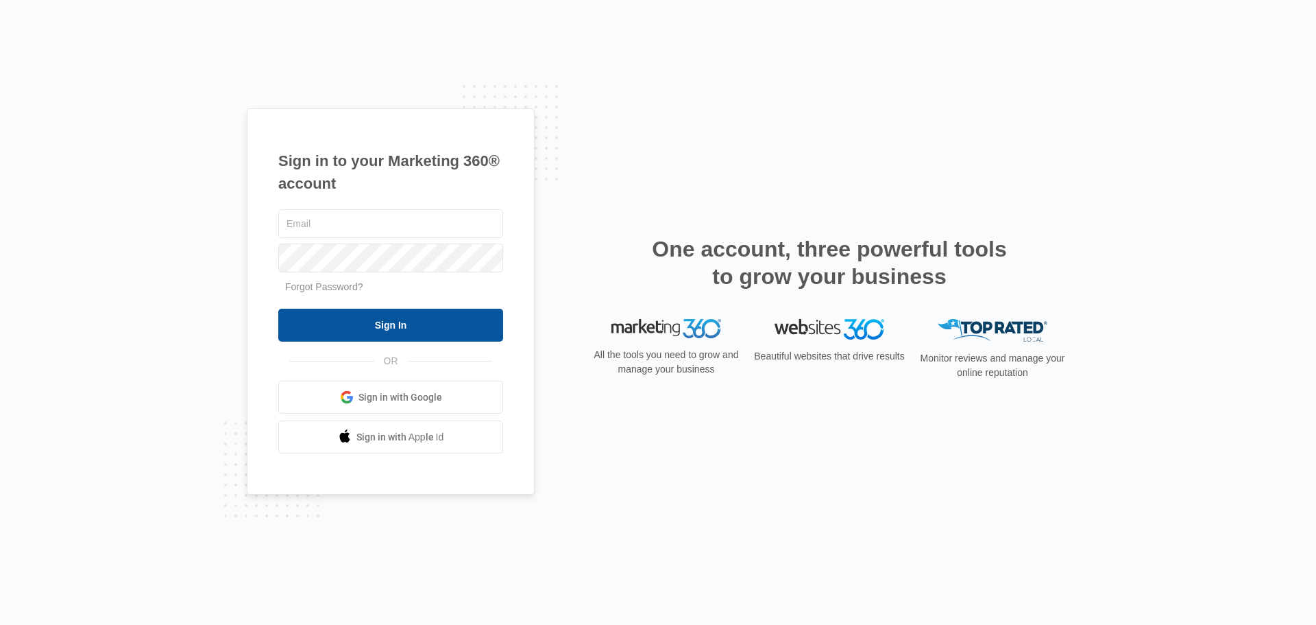
type input "[PERSON_NAME][EMAIL_ADDRESS][DOMAIN_NAME]"
click at [350, 337] on input "Sign In" at bounding box center [390, 324] width 225 height 33
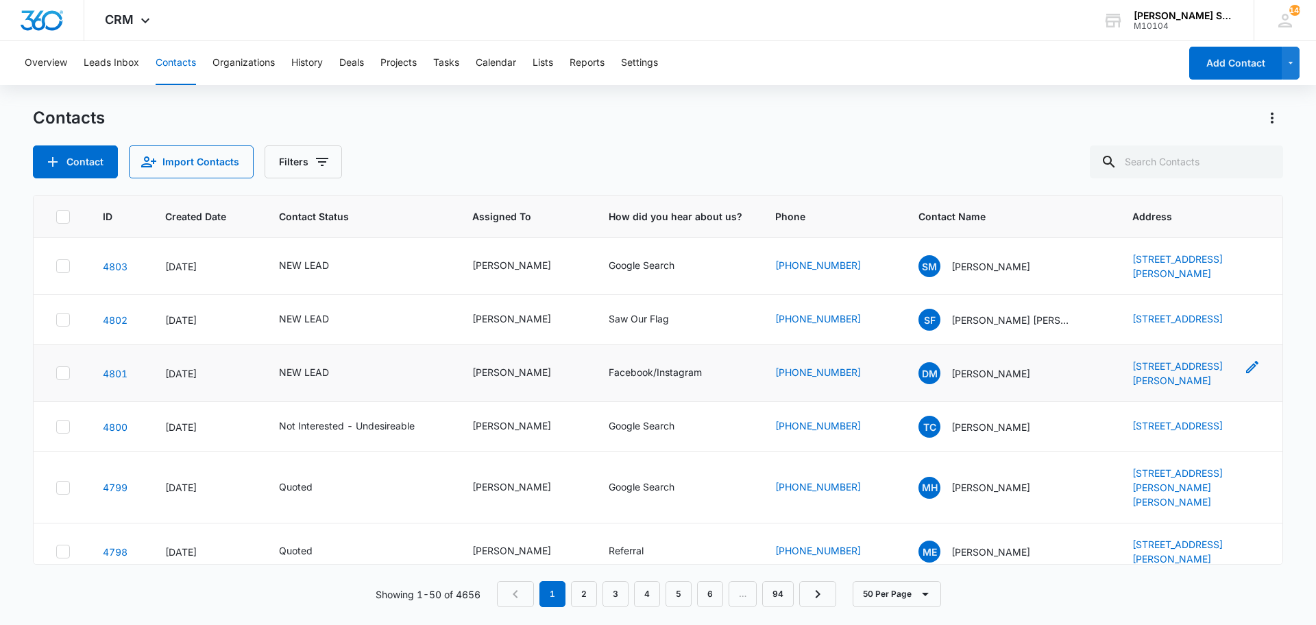
drag, startPoint x: 1101, startPoint y: 380, endPoint x: 1159, endPoint y: 401, distance: 61.1
click at [1159, 401] on tr "4801 [DATE] NEW LEAD [PERSON_NAME] Facebook/Instagram [PHONE_NUMBER] [PERSON_NA…" at bounding box center [658, 373] width 1249 height 57
copy tr "[STREET_ADDRESS][PERSON_NAME]"
click at [971, 380] on p "[PERSON_NAME]" at bounding box center [991, 373] width 79 height 14
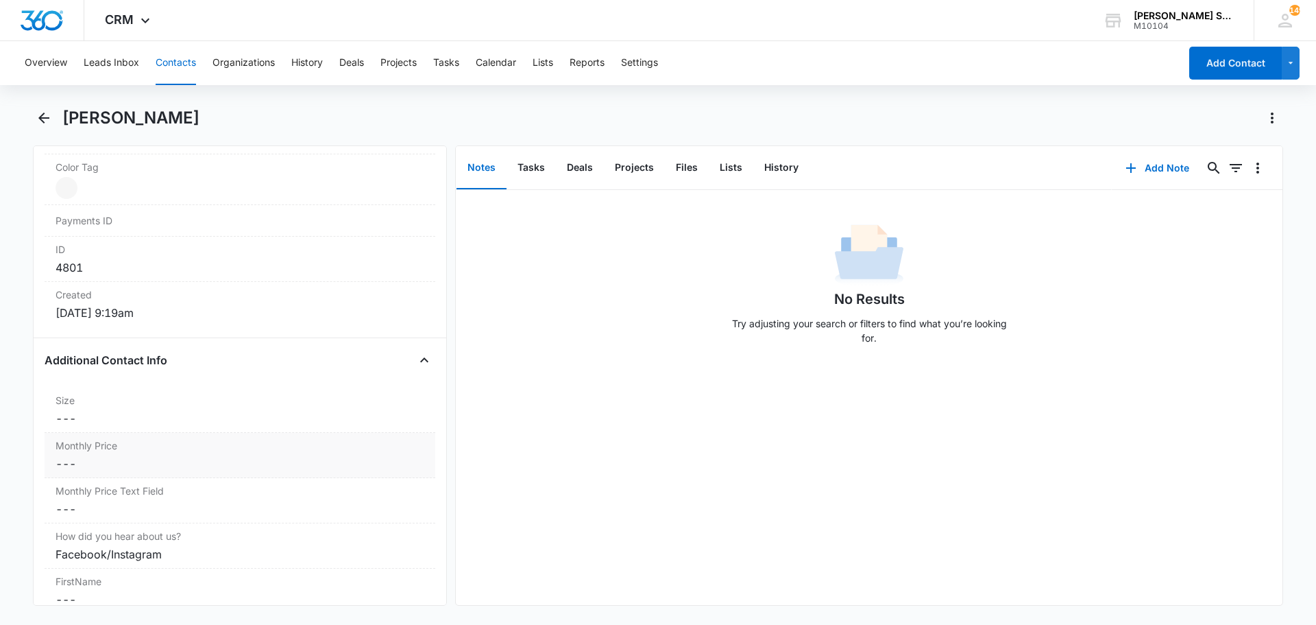
scroll to position [823, 0]
click at [101, 453] on dd "Cancel Save Changes ---" at bounding box center [240, 460] width 369 height 16
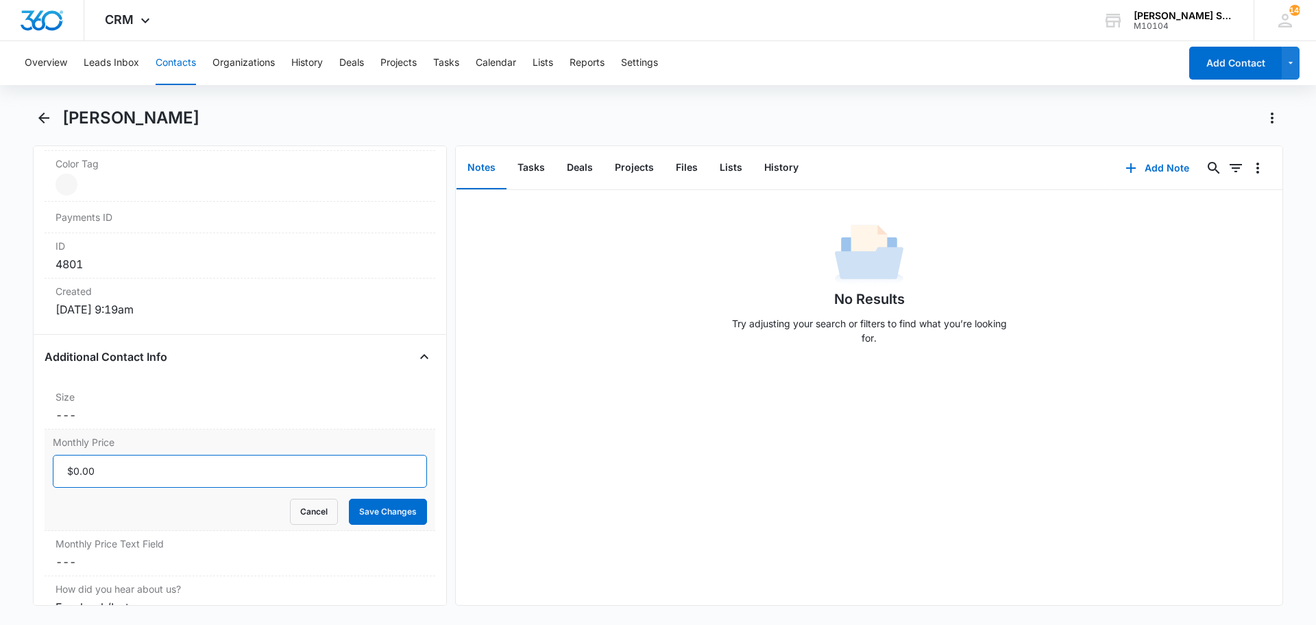
click at [128, 473] on input "Monthly Price" at bounding box center [240, 470] width 374 height 33
type input "$41.40"
click at [349, 498] on button "Save Changes" at bounding box center [388, 511] width 78 height 26
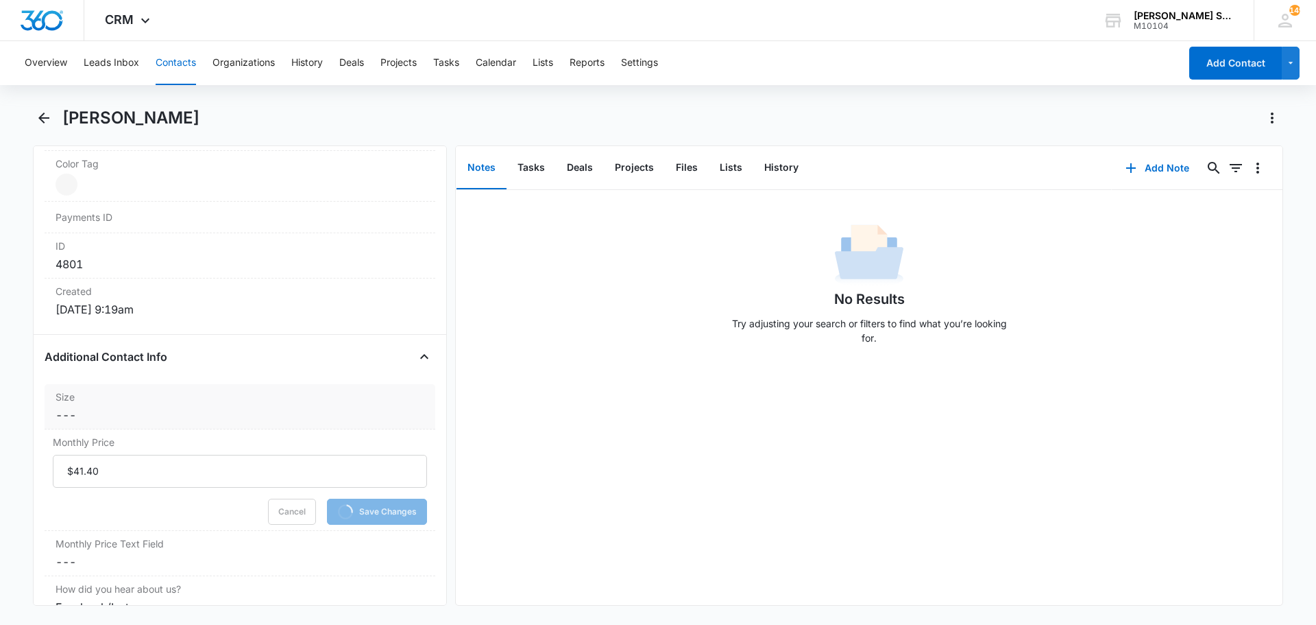
click at [143, 417] on dd "Cancel Save Changes ---" at bounding box center [240, 415] width 369 height 16
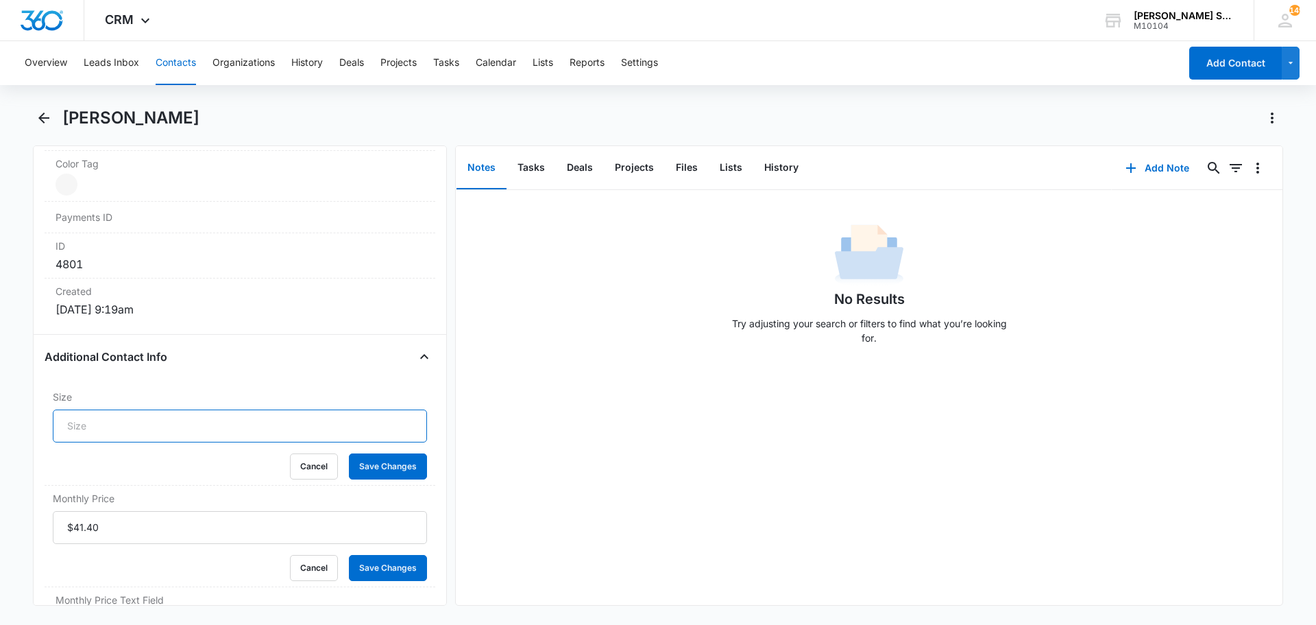
click at [136, 424] on input "Size" at bounding box center [240, 425] width 374 height 33
type input "3"
click at [349, 453] on button "Save Changes" at bounding box center [388, 466] width 78 height 26
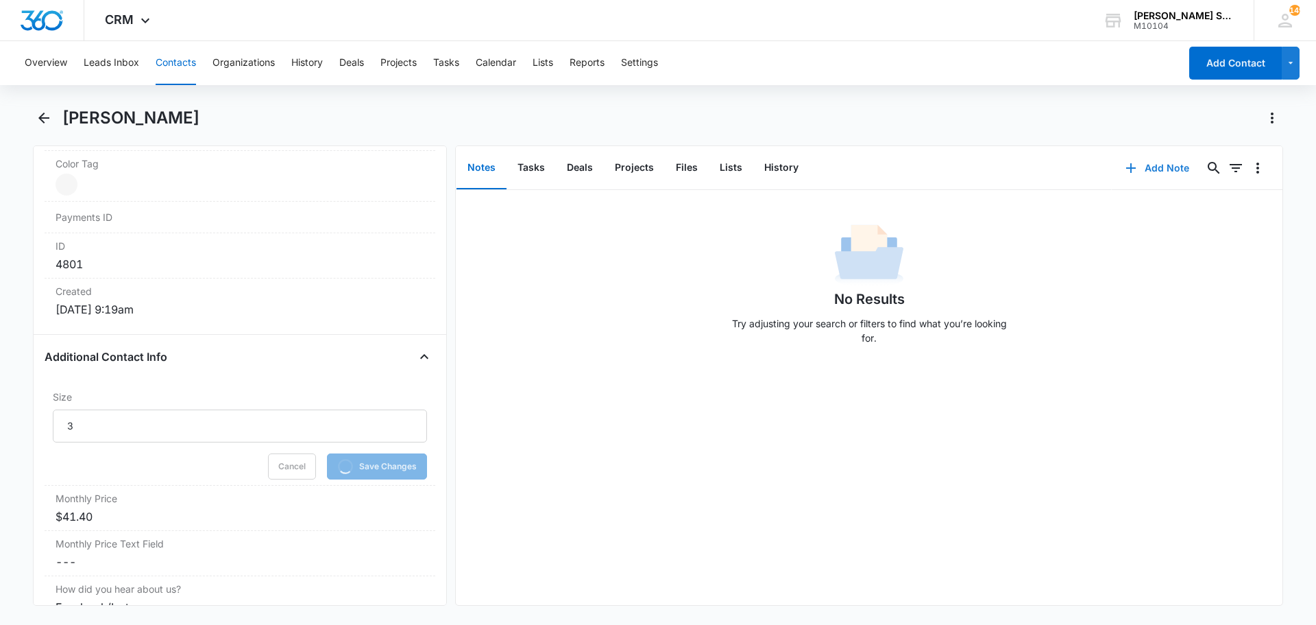
click at [1129, 168] on icon "button" at bounding box center [1131, 168] width 16 height 16
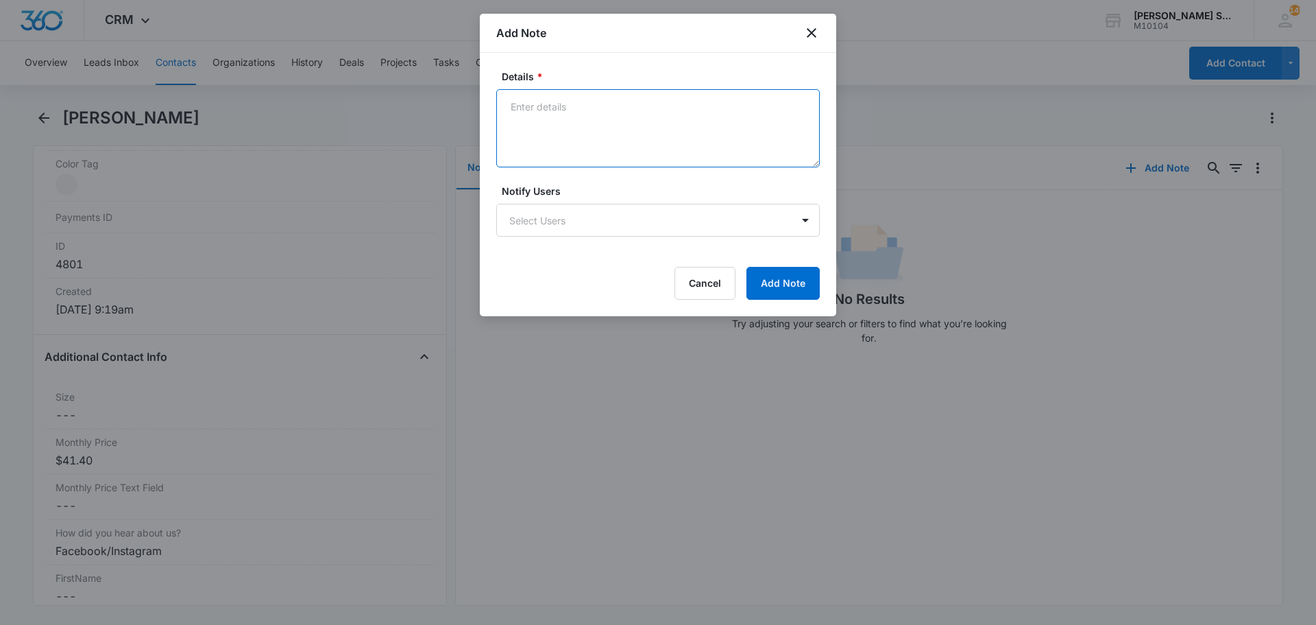
click at [562, 147] on textarea "Details *" at bounding box center [658, 128] width 324 height 78
type textarea "vb3 69"
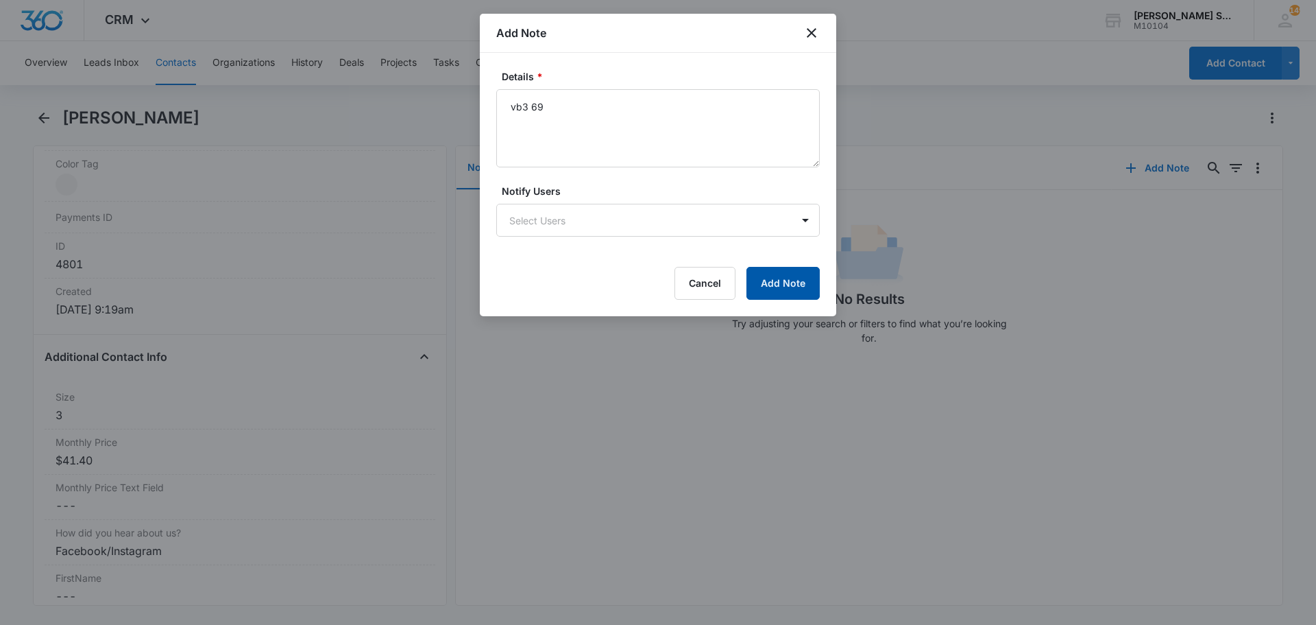
click at [769, 276] on button "Add Note" at bounding box center [783, 283] width 73 height 33
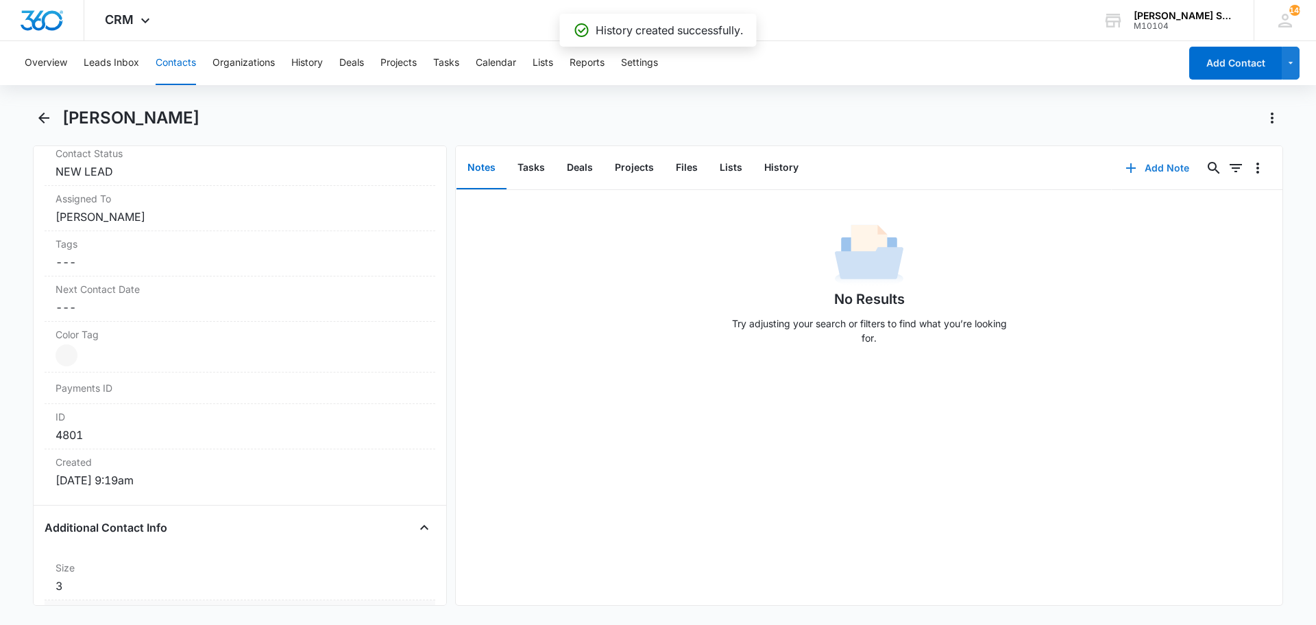
scroll to position [548, 0]
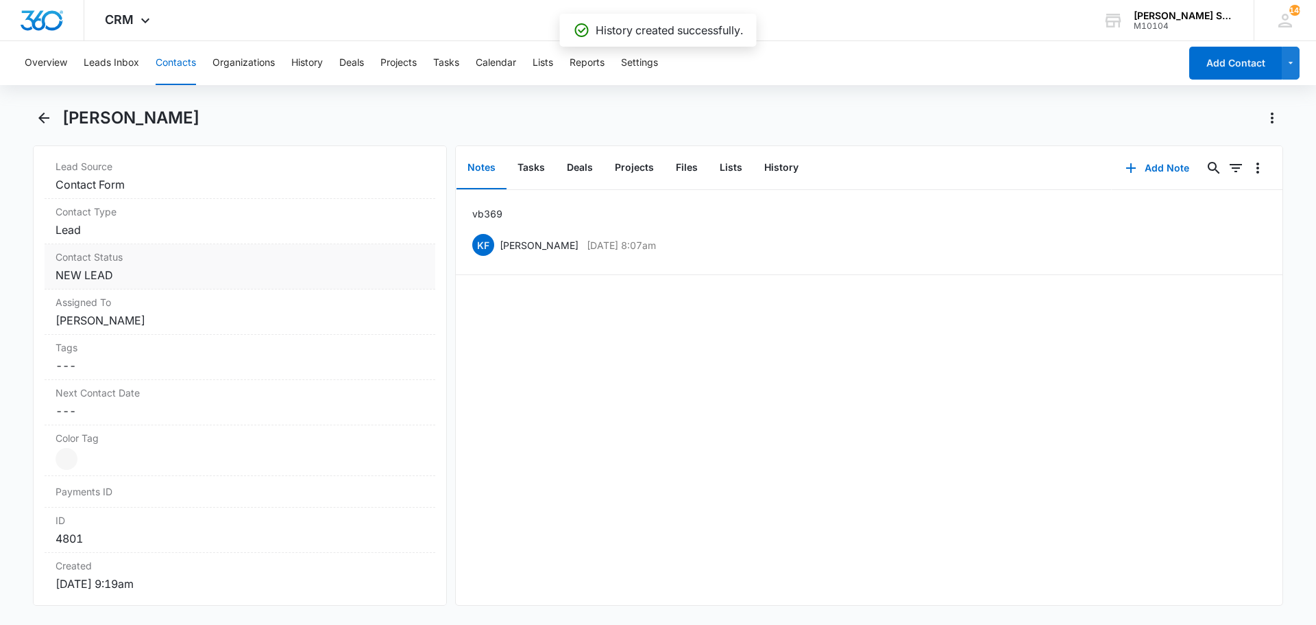
click at [130, 280] on dd "Cancel Save Changes NEW LEAD" at bounding box center [240, 275] width 369 height 16
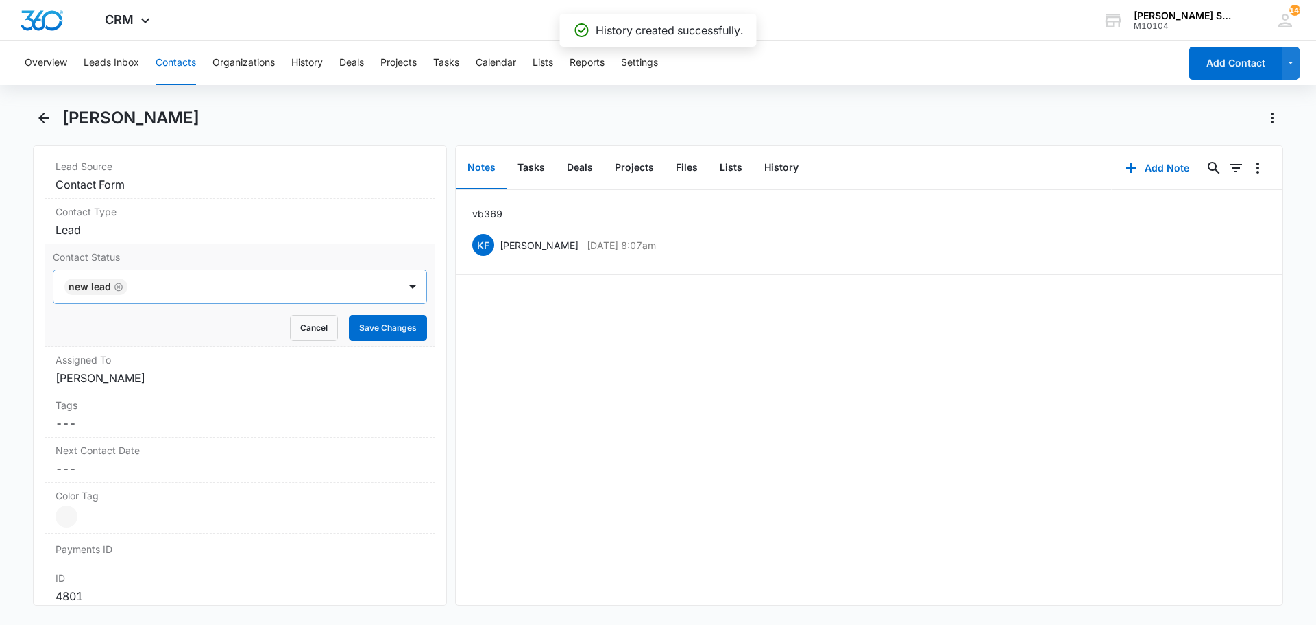
click at [119, 289] on icon "Remove NEW LEAD" at bounding box center [119, 287] width 10 height 10
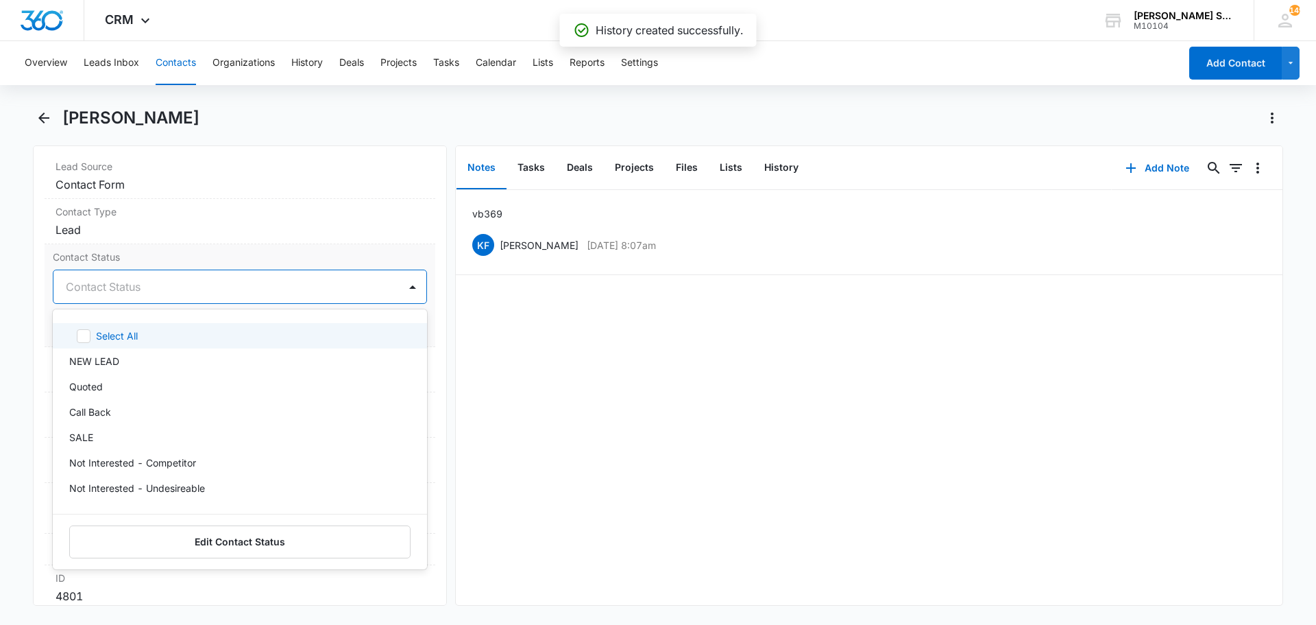
click at [119, 289] on div at bounding box center [223, 286] width 315 height 19
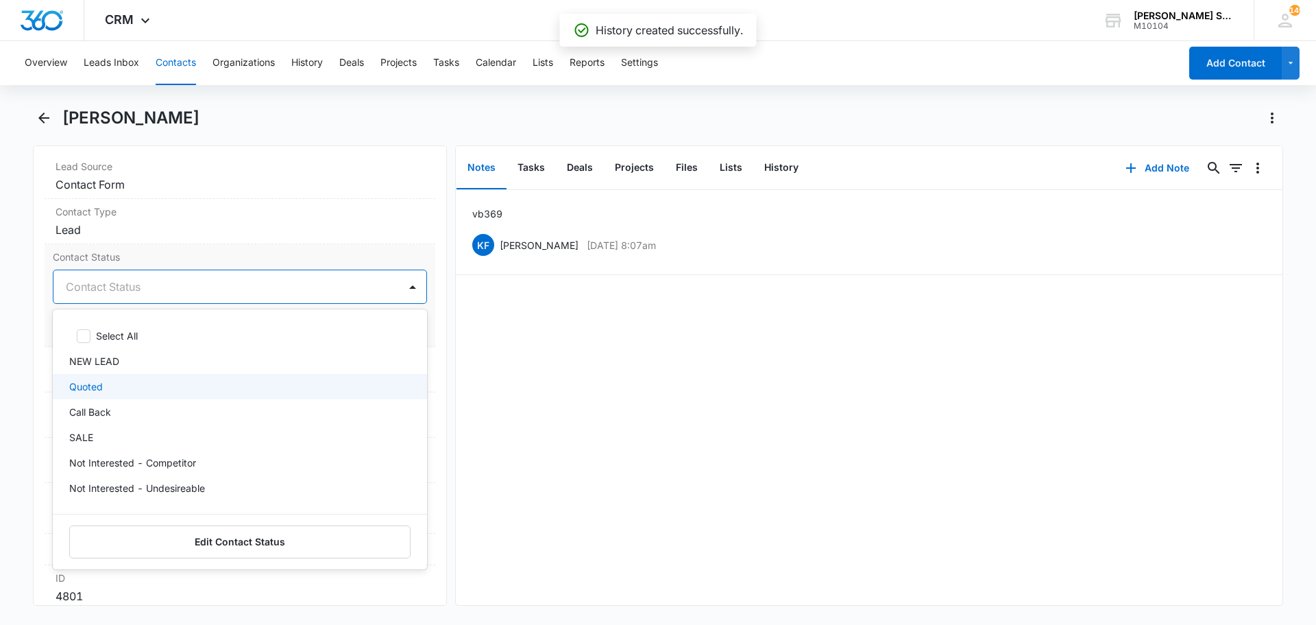
click at [105, 385] on div "Quoted" at bounding box center [238, 386] width 339 height 14
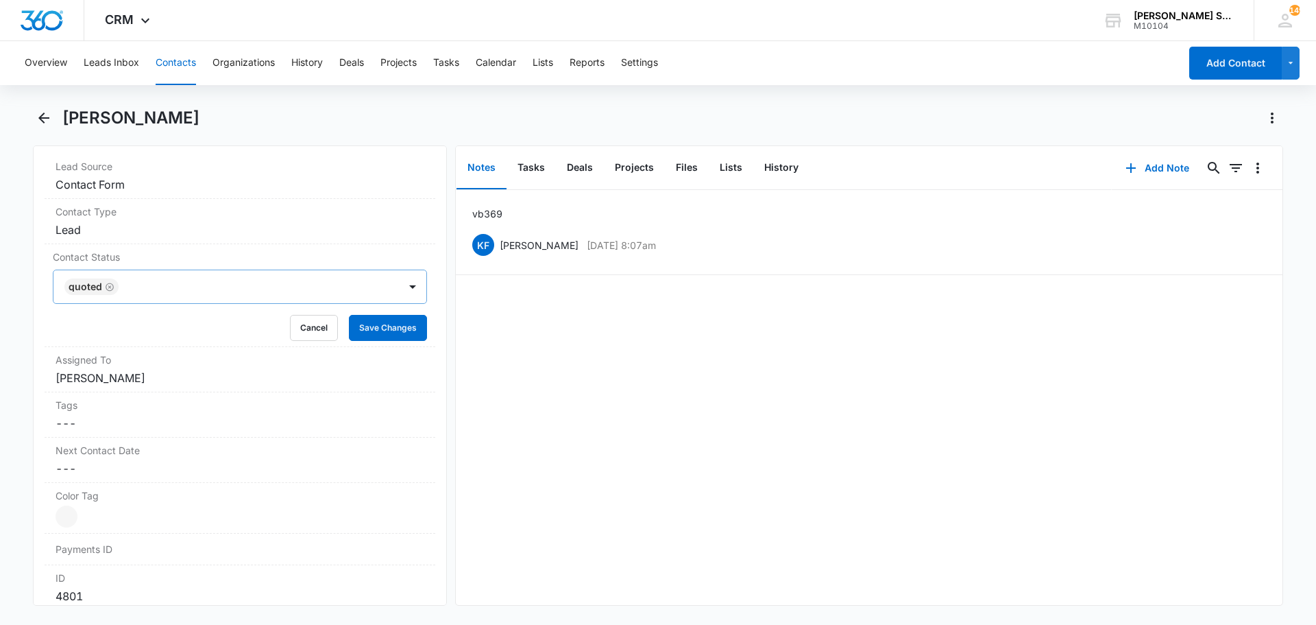
drag, startPoint x: 180, startPoint y: 256, endPoint x: 335, endPoint y: 298, distance: 160.3
click at [180, 256] on label "Contact Status" at bounding box center [240, 257] width 374 height 14
click at [366, 326] on button "Save Changes" at bounding box center [388, 328] width 78 height 26
click at [155, 376] on dd "Cancel Save Changes [PERSON_NAME]" at bounding box center [240, 377] width 369 height 16
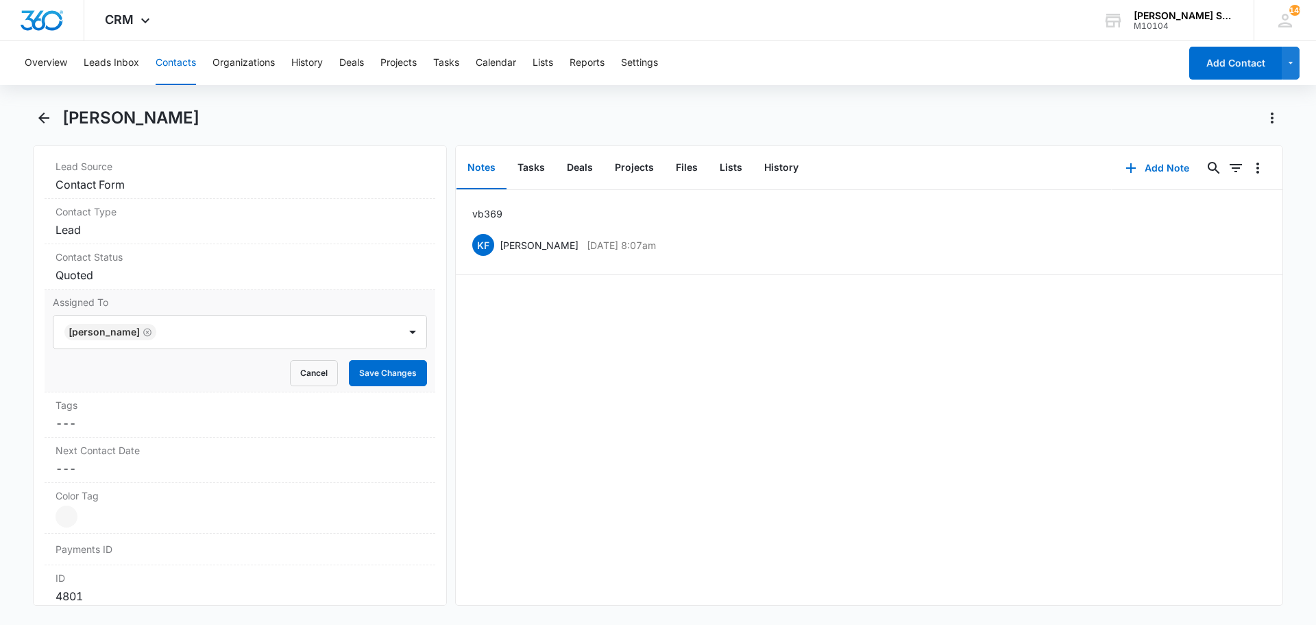
click at [149, 392] on div "Tags Cancel Save Changes ---" at bounding box center [240, 414] width 391 height 45
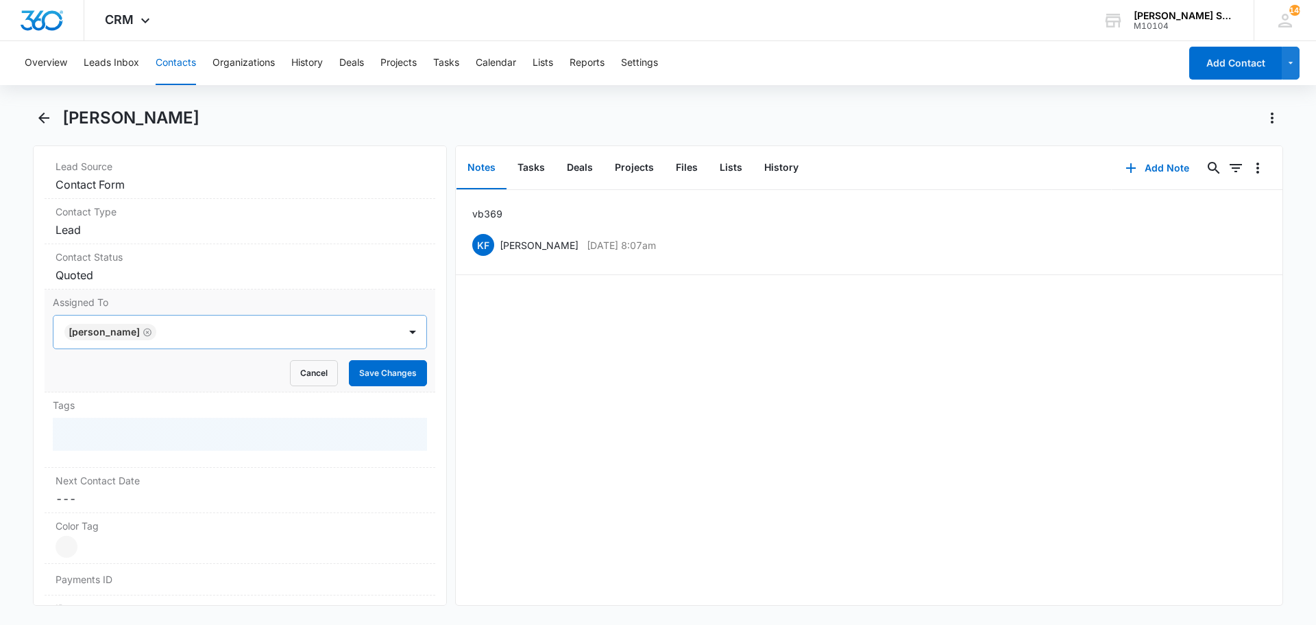
click at [151, 333] on icon "Remove Kenneth Florman" at bounding box center [147, 332] width 8 height 8
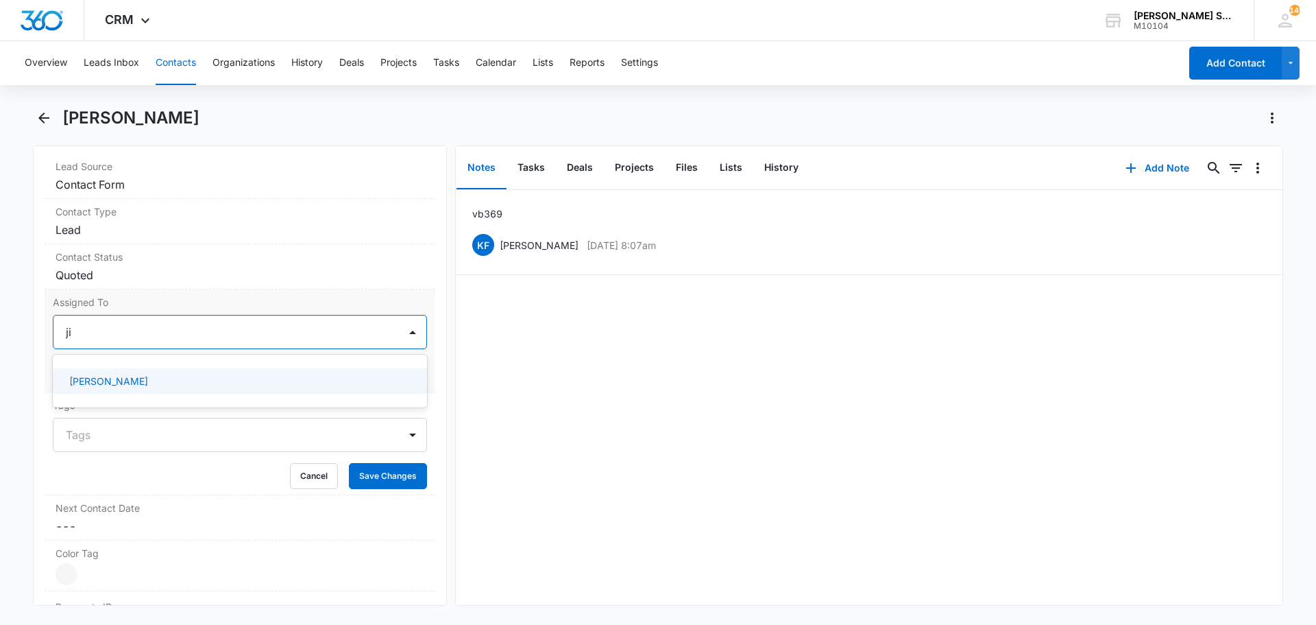
type input "[PERSON_NAME]"
click at [119, 376] on p "[PERSON_NAME]" at bounding box center [108, 381] width 79 height 14
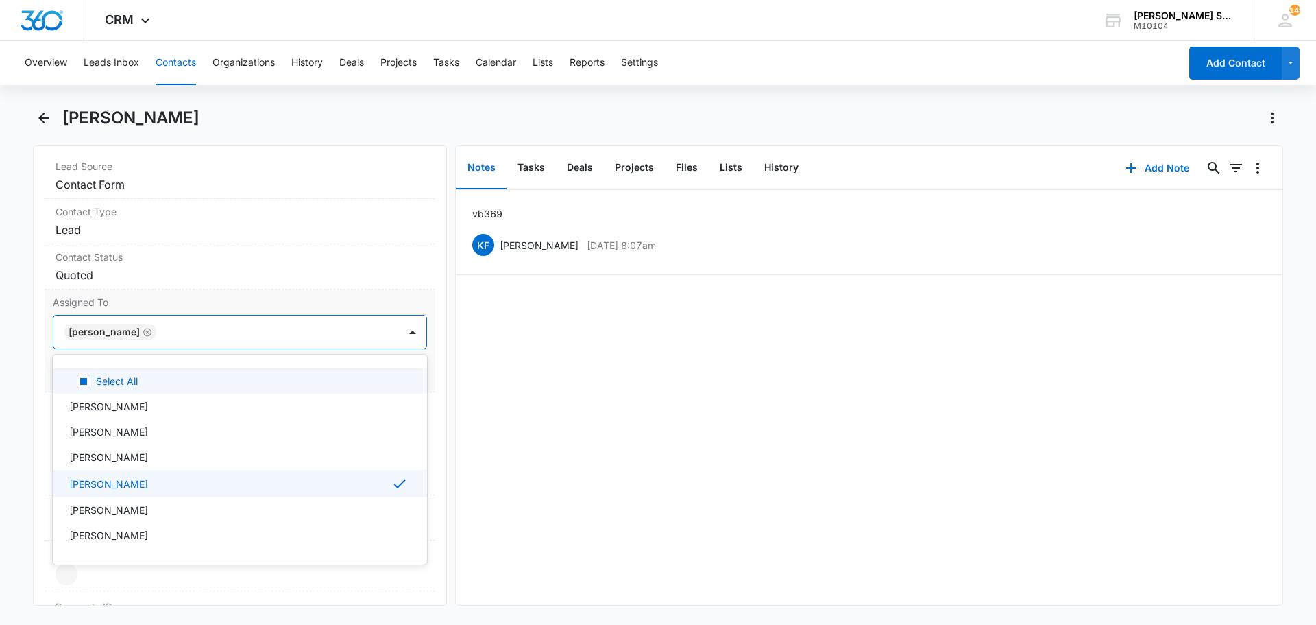
click at [334, 302] on label "Assigned To" at bounding box center [240, 302] width 374 height 14
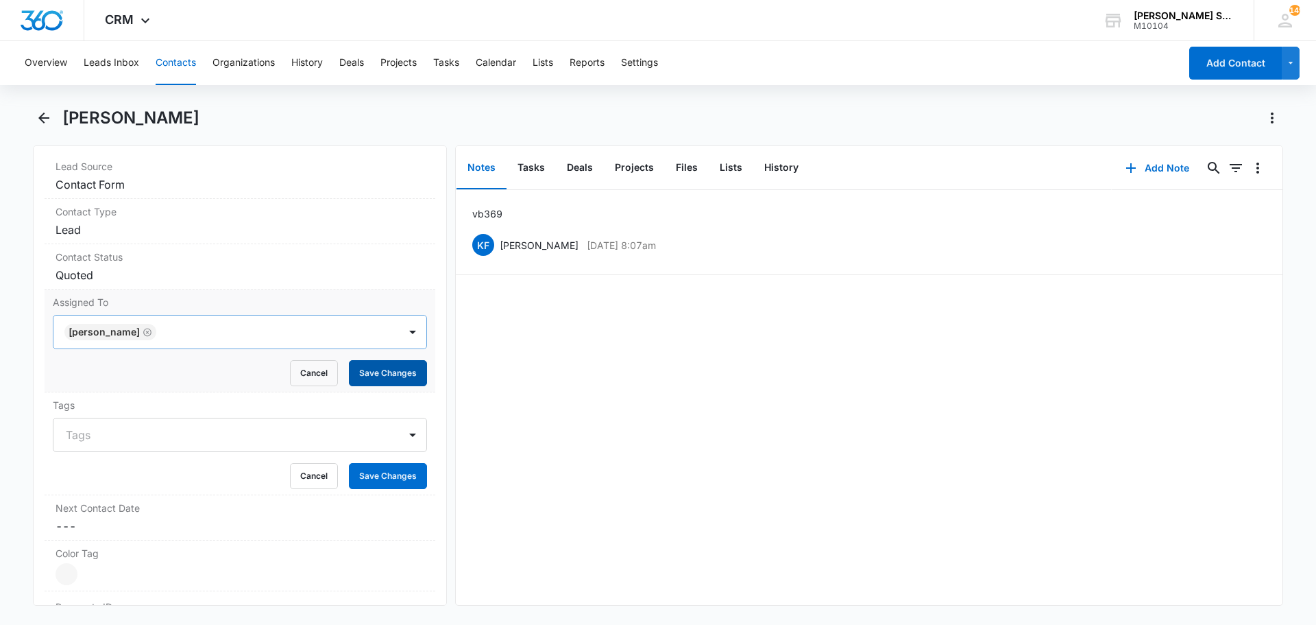
click at [389, 380] on button "Save Changes" at bounding box center [388, 373] width 78 height 26
click at [387, 470] on button "Save Changes" at bounding box center [388, 476] width 78 height 26
click at [767, 558] on div "vb3 69 KF [PERSON_NAME] [DATE] 8:07am Delete Edit" at bounding box center [869, 397] width 827 height 415
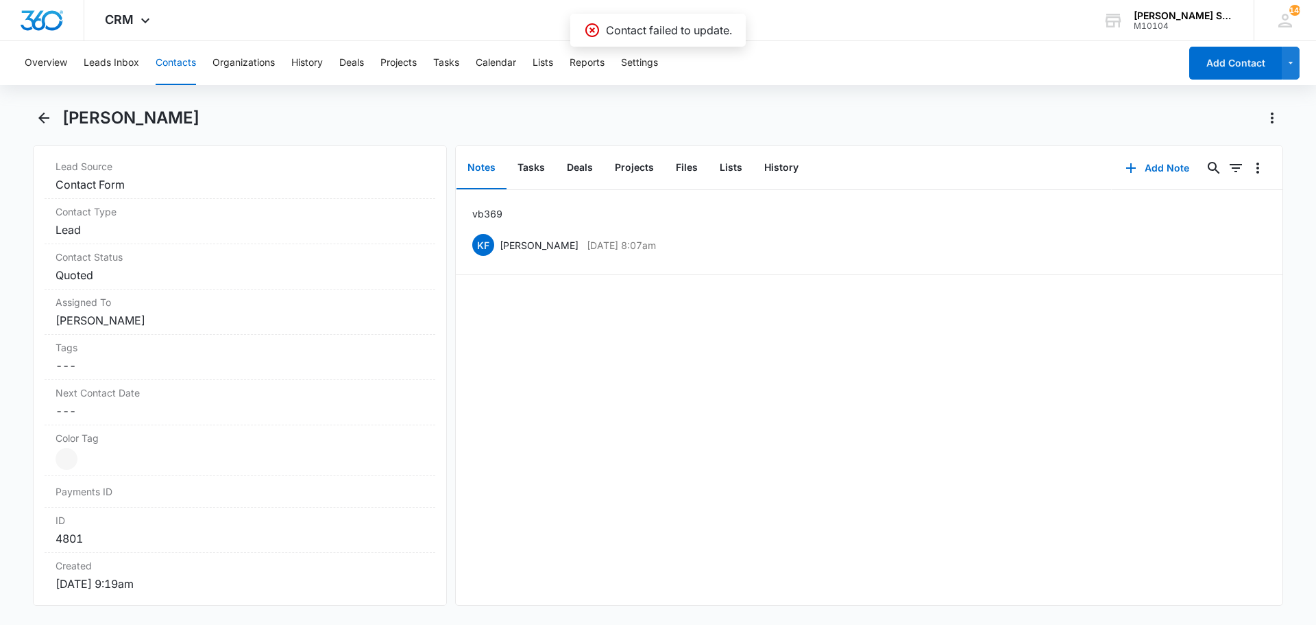
click at [184, 66] on button "Contacts" at bounding box center [176, 63] width 40 height 44
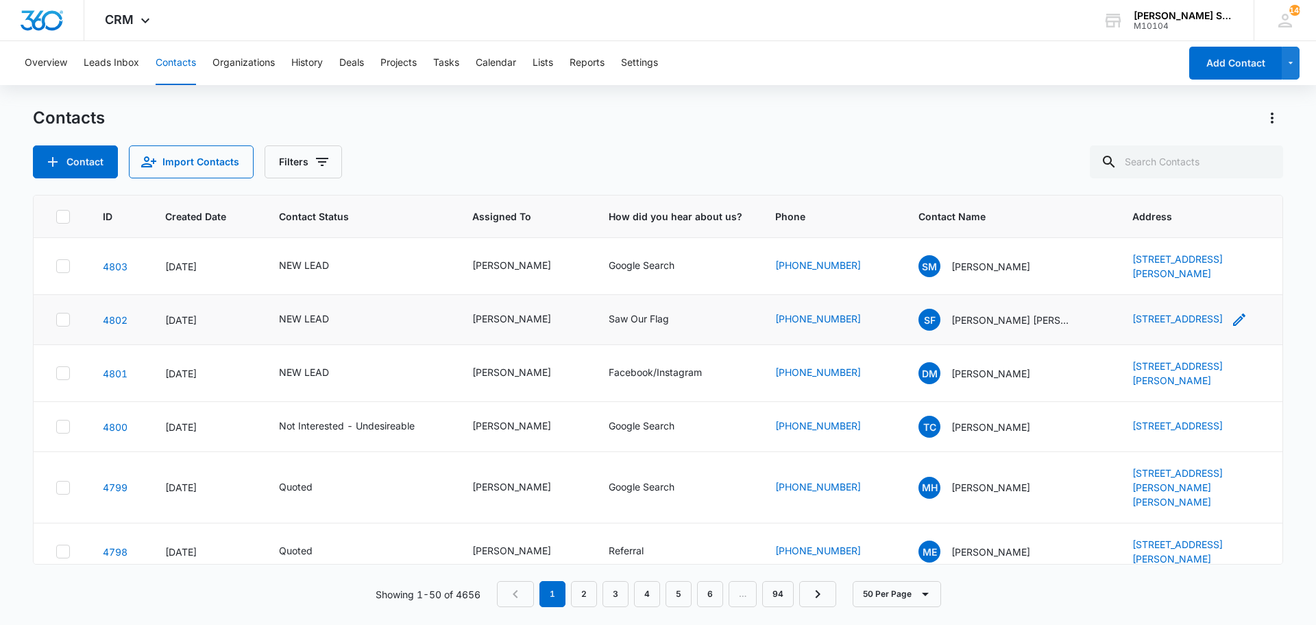
drag, startPoint x: 1101, startPoint y: 309, endPoint x: 1157, endPoint y: 344, distance: 66.2
click at [1157, 344] on tr "4802 [DATE] NEW LEAD [PERSON_NAME] Saw Our Flag [PHONE_NUMBER] SF Shazia Fatima…" at bounding box center [658, 320] width 1249 height 50
copy tr "[STREET_ADDRESS]"
click at [980, 326] on p "[PERSON_NAME] [PERSON_NAME]" at bounding box center [1013, 320] width 123 height 14
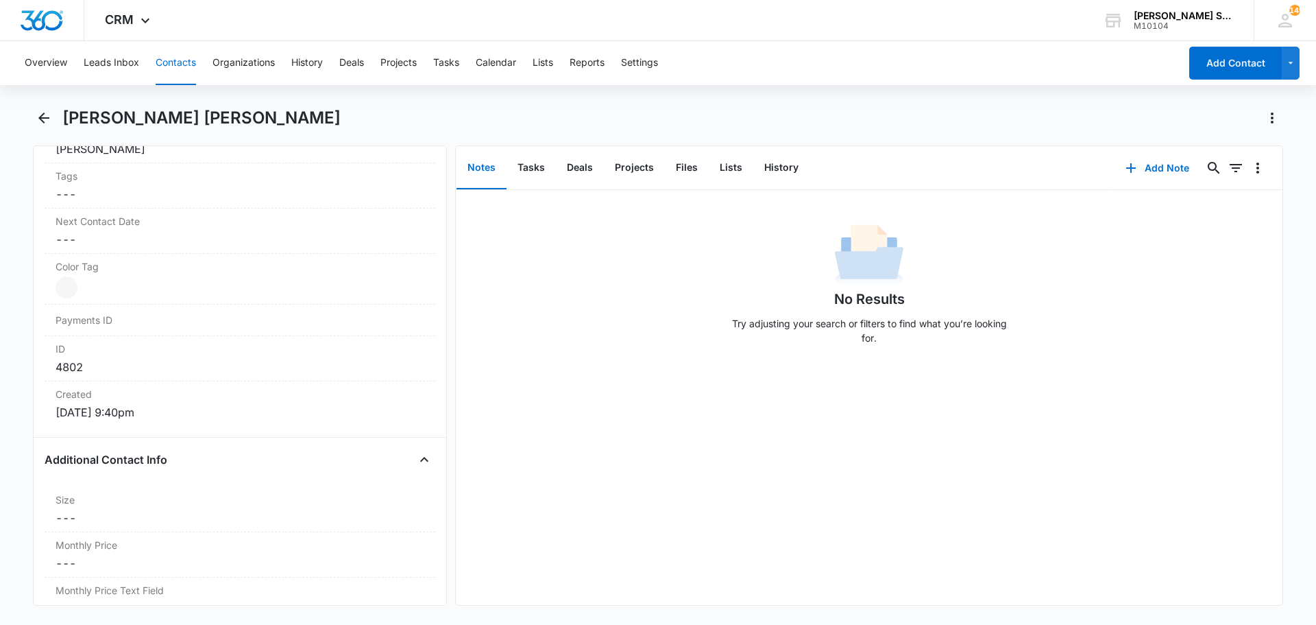
scroll to position [891, 0]
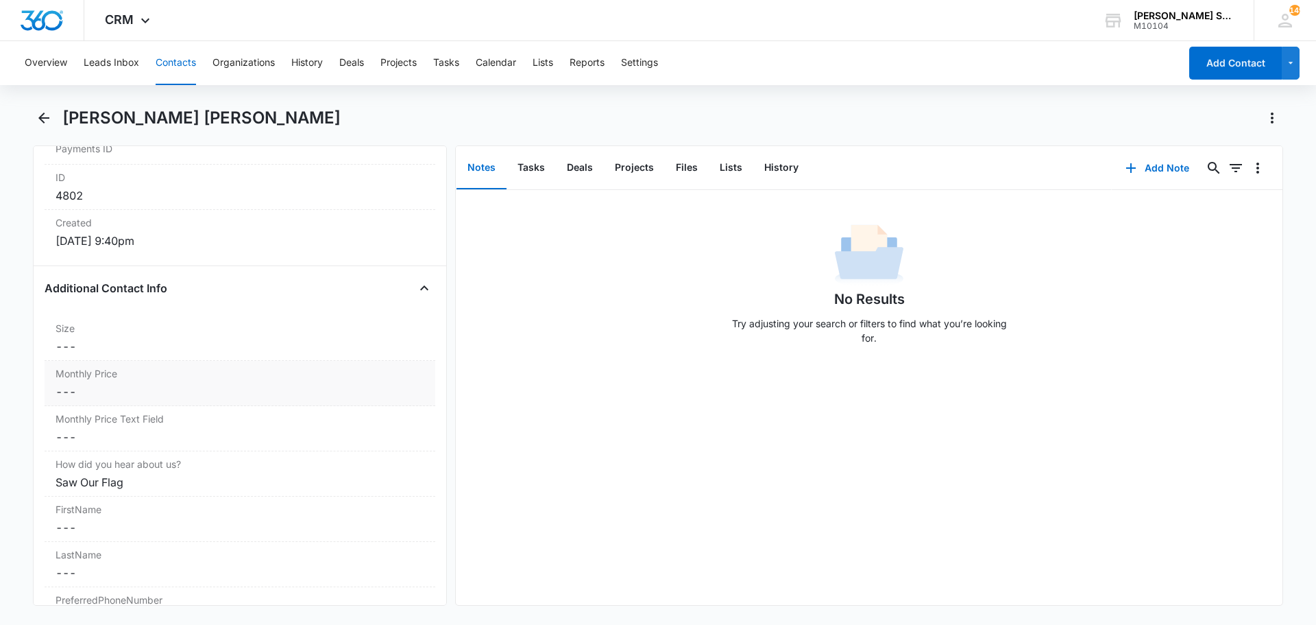
click at [124, 388] on dd "Cancel Save Changes ---" at bounding box center [240, 391] width 369 height 16
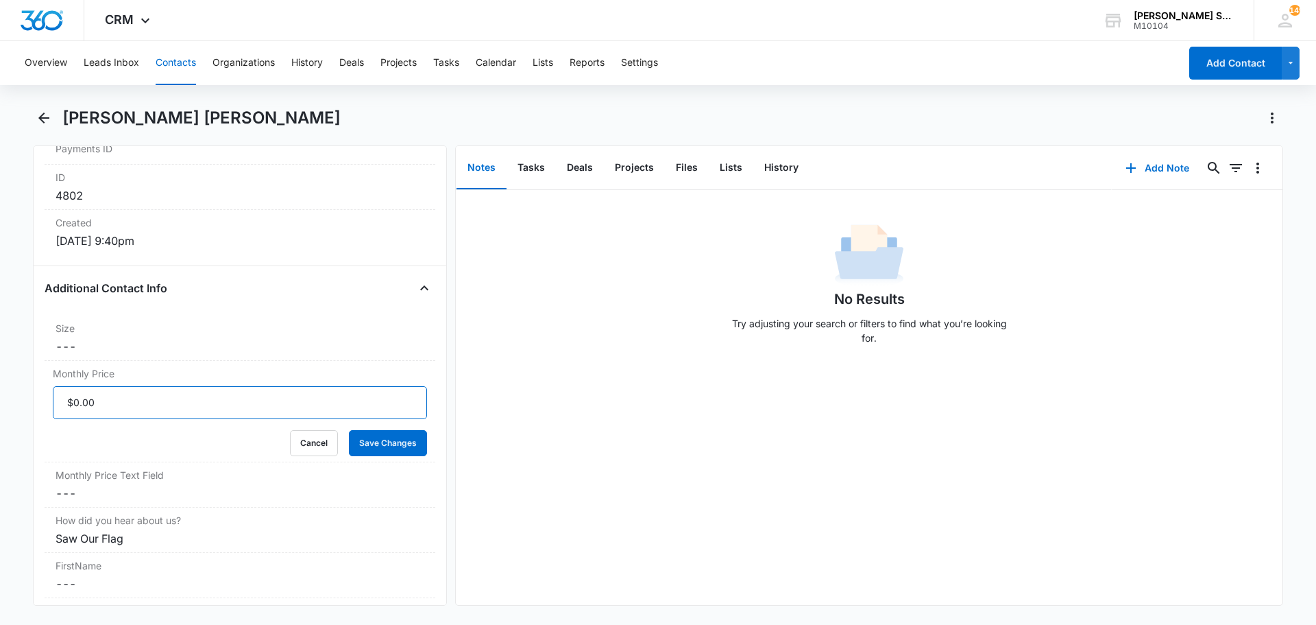
click at [124, 402] on input "Monthly Price" at bounding box center [240, 402] width 374 height 33
type input "$41.40"
click at [349, 430] on button "Save Changes" at bounding box center [388, 443] width 78 height 26
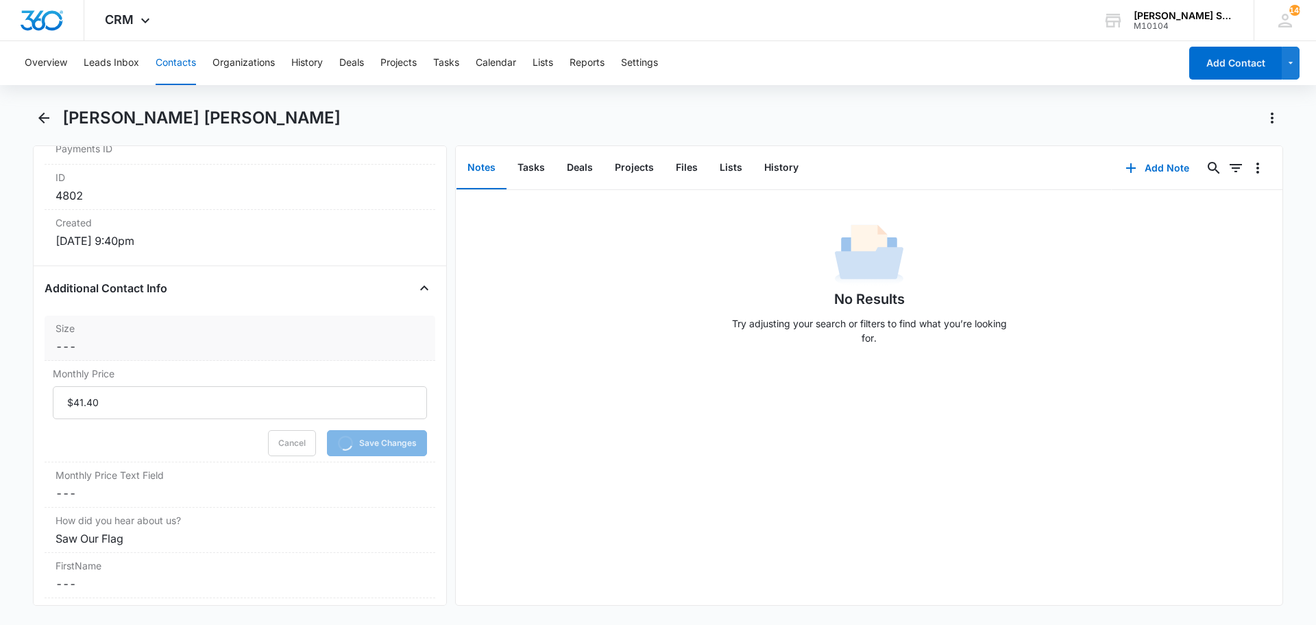
click at [106, 345] on dd "Cancel Save Changes ---" at bounding box center [240, 346] width 369 height 16
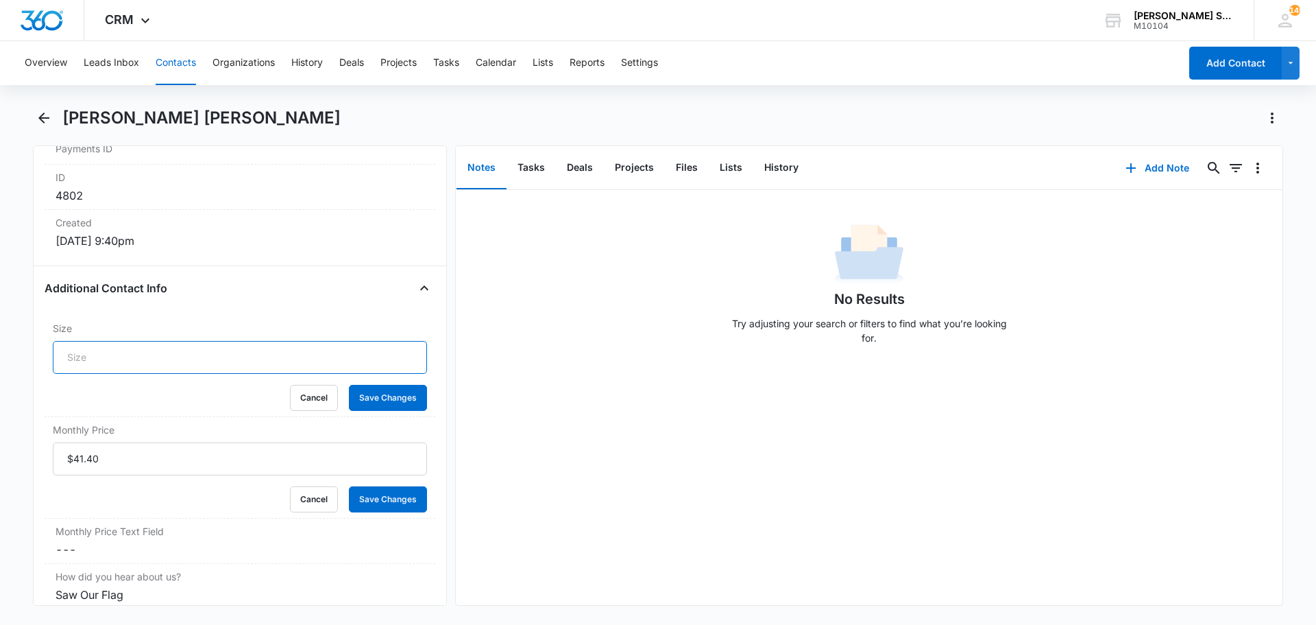
click at [109, 352] on input "Size" at bounding box center [240, 357] width 374 height 33
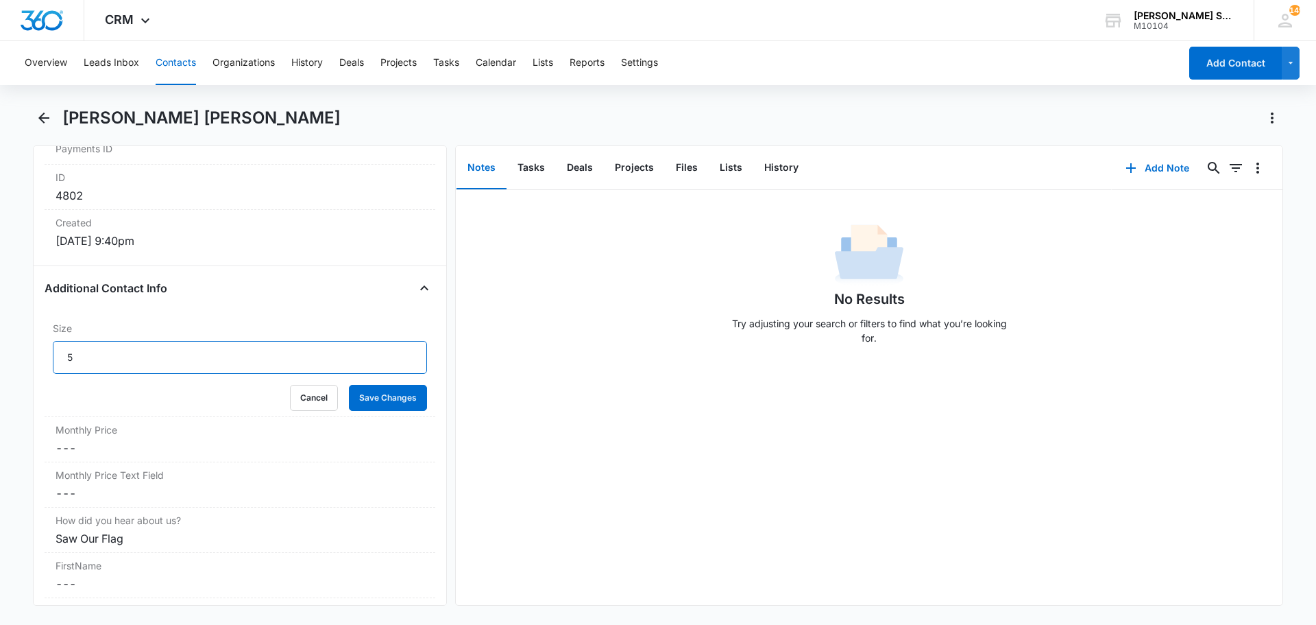
type input "5"
click at [349, 385] on button "Save Changes" at bounding box center [388, 398] width 78 height 26
click at [1124, 164] on icon "button" at bounding box center [1131, 168] width 16 height 16
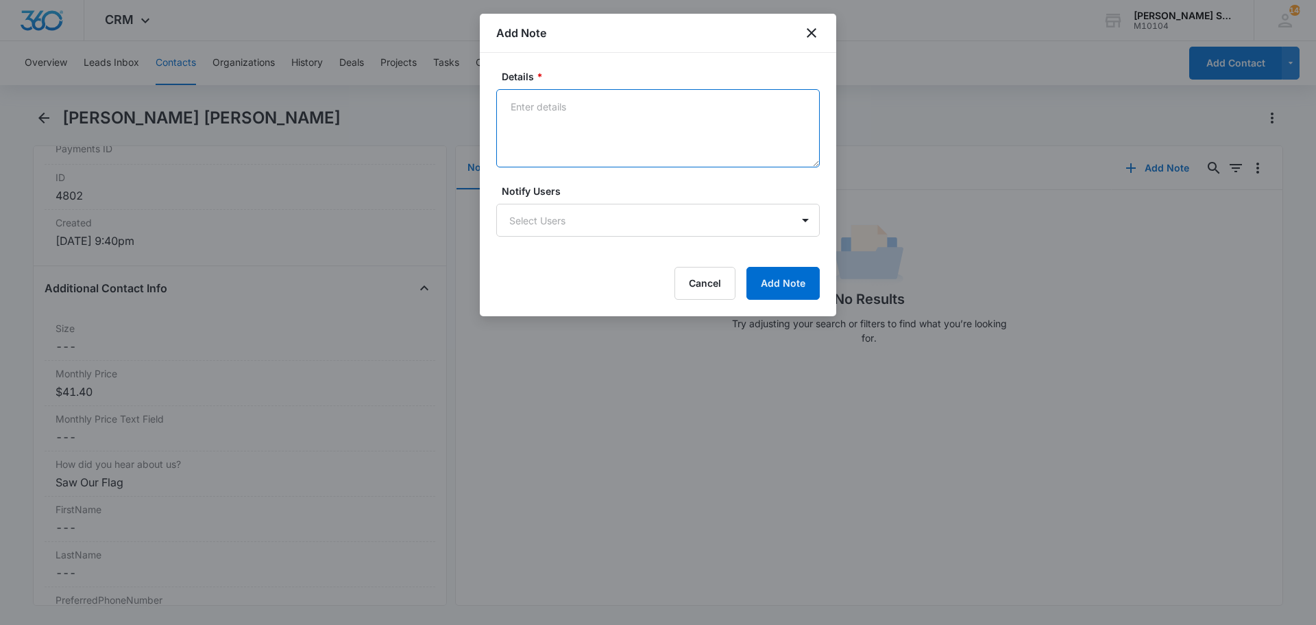
click at [566, 149] on textarea "Details *" at bounding box center [658, 128] width 324 height 78
type textarea "vb3 69"
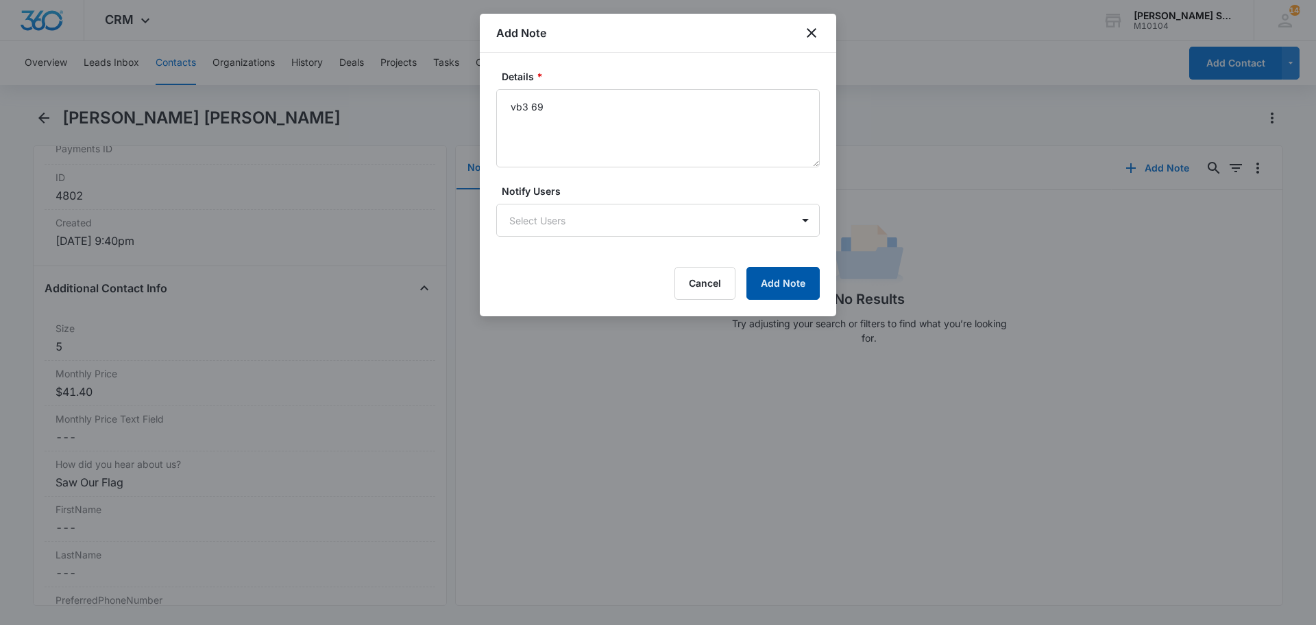
click at [789, 283] on button "Add Note" at bounding box center [783, 283] width 73 height 33
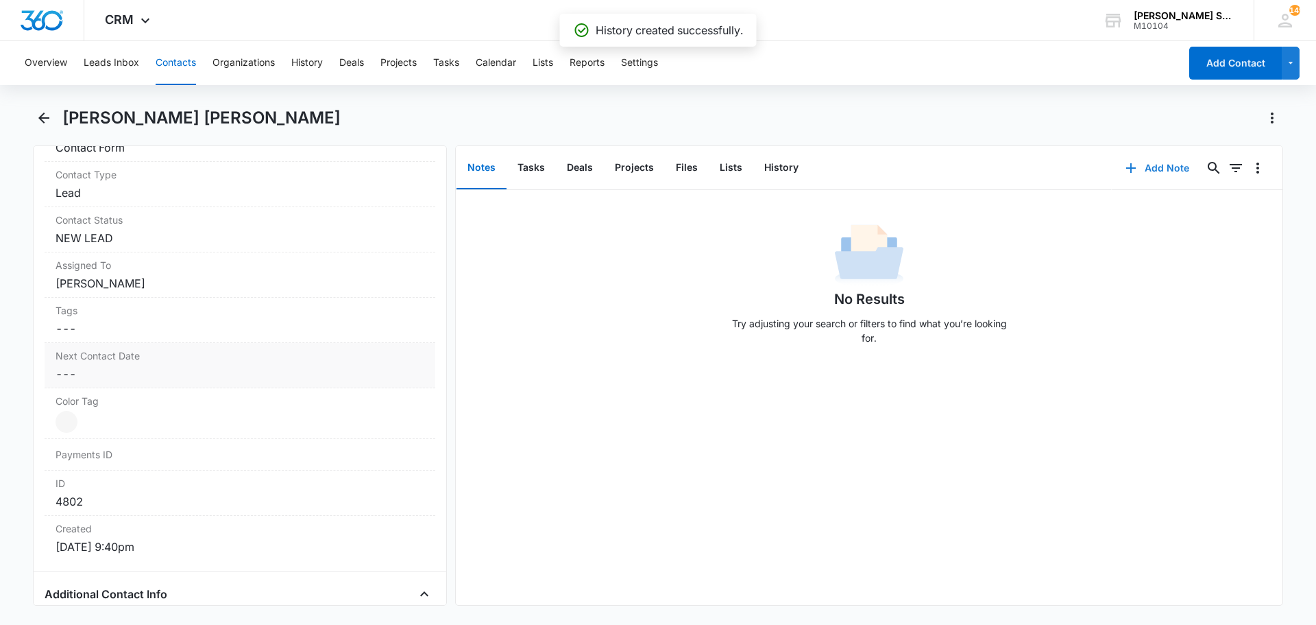
scroll to position [548, 0]
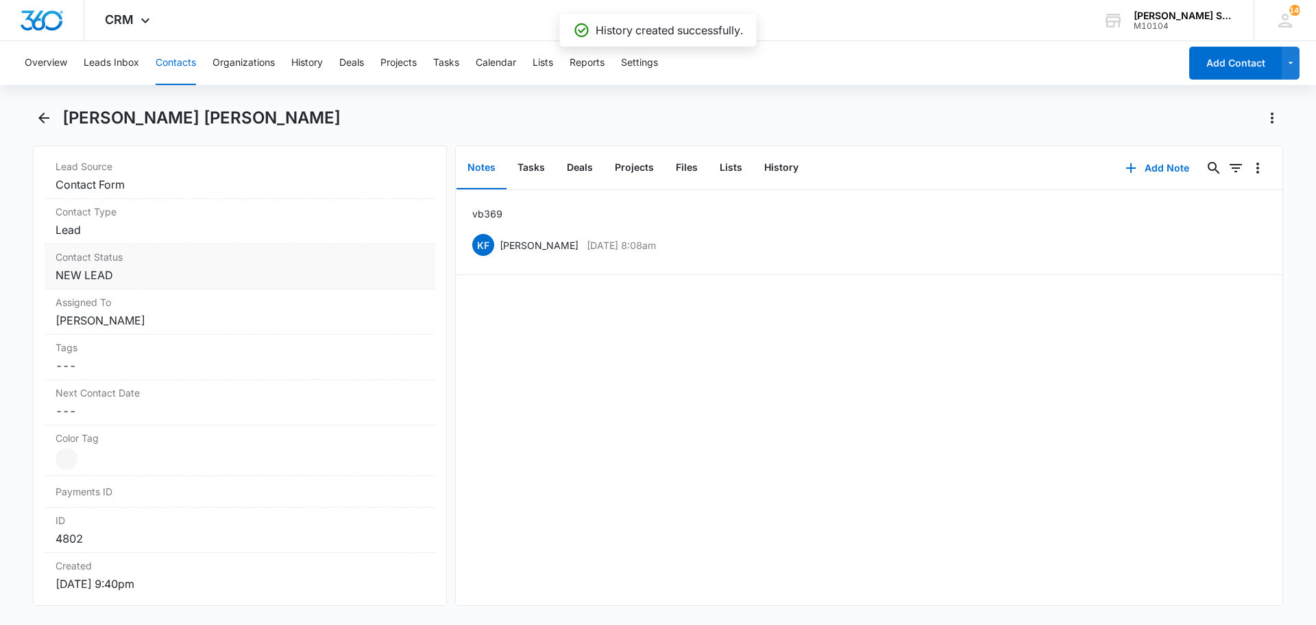
click at [117, 269] on dd "Cancel Save Changes NEW LEAD" at bounding box center [240, 275] width 369 height 16
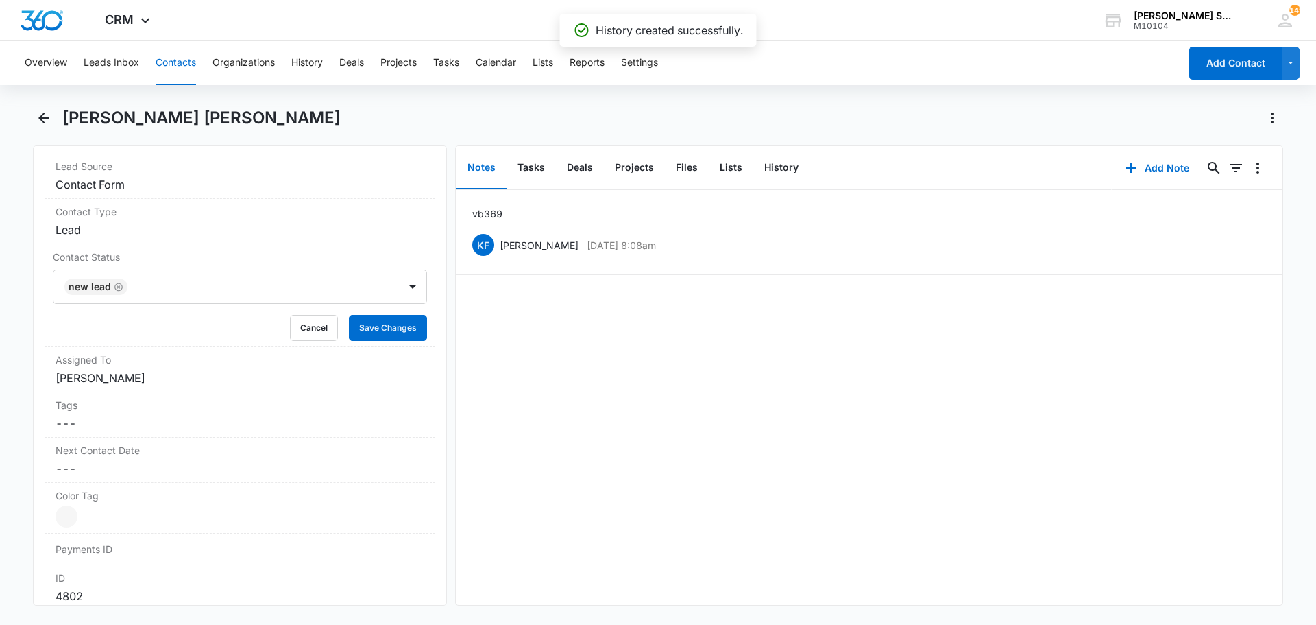
click at [117, 289] on icon "Remove NEW LEAD" at bounding box center [119, 287] width 10 height 10
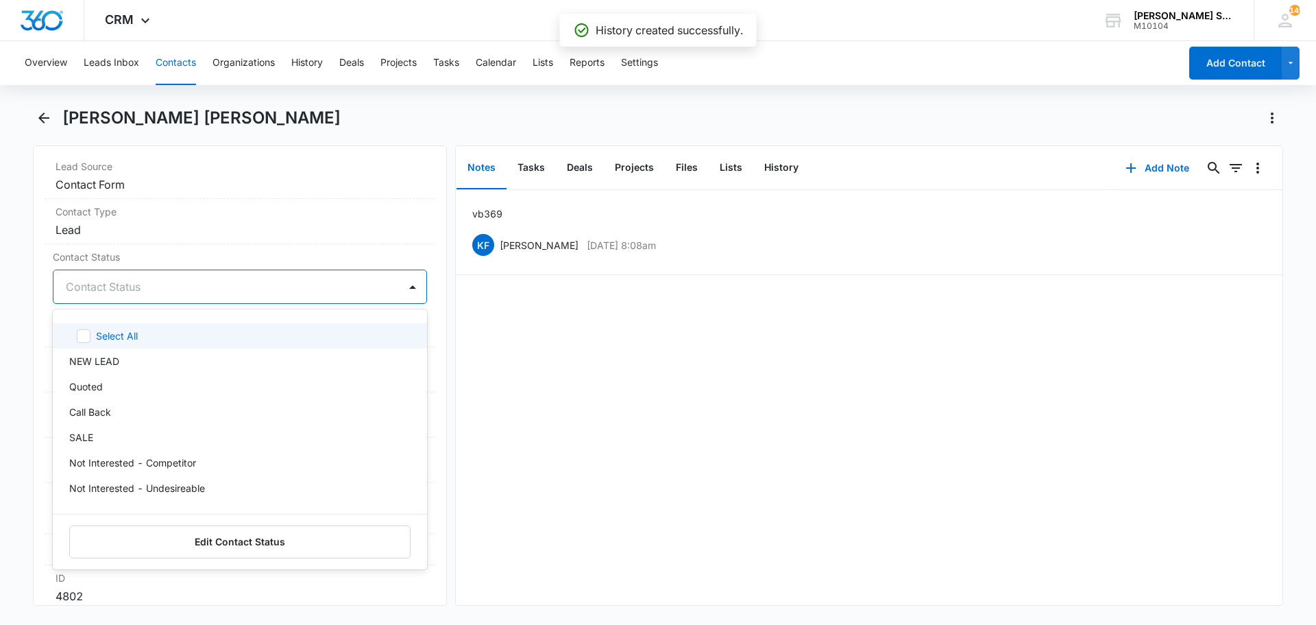
click at [117, 289] on div at bounding box center [223, 286] width 315 height 19
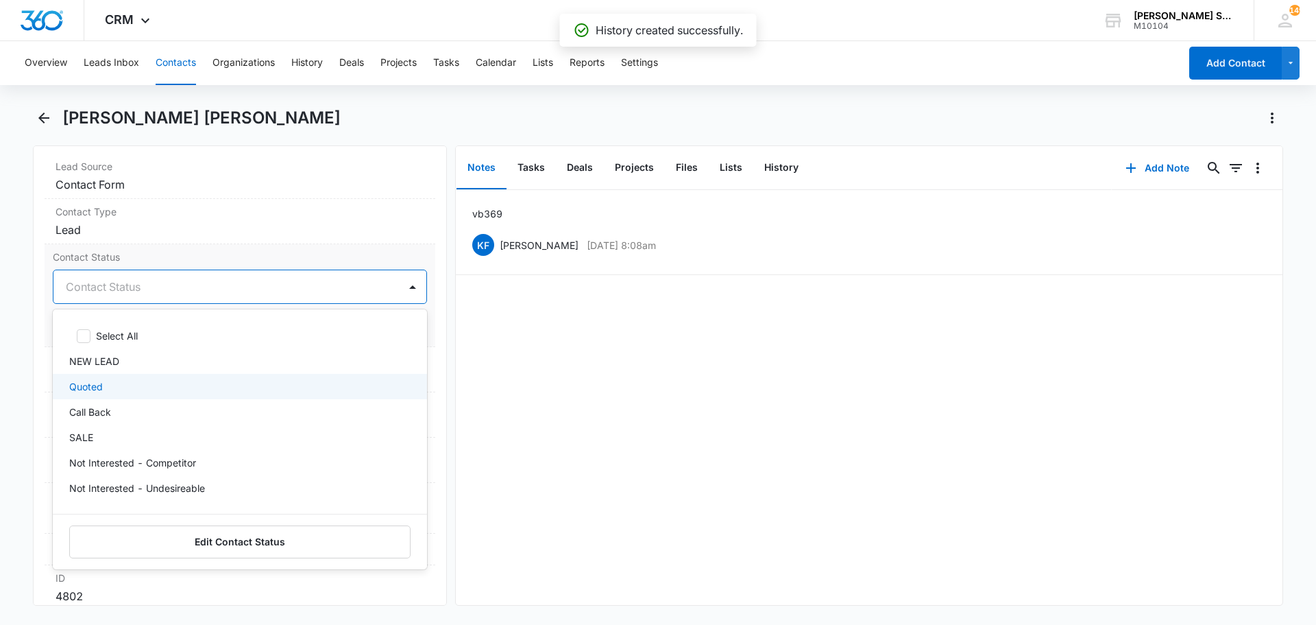
click at [105, 381] on div "Quoted" at bounding box center [238, 386] width 339 height 14
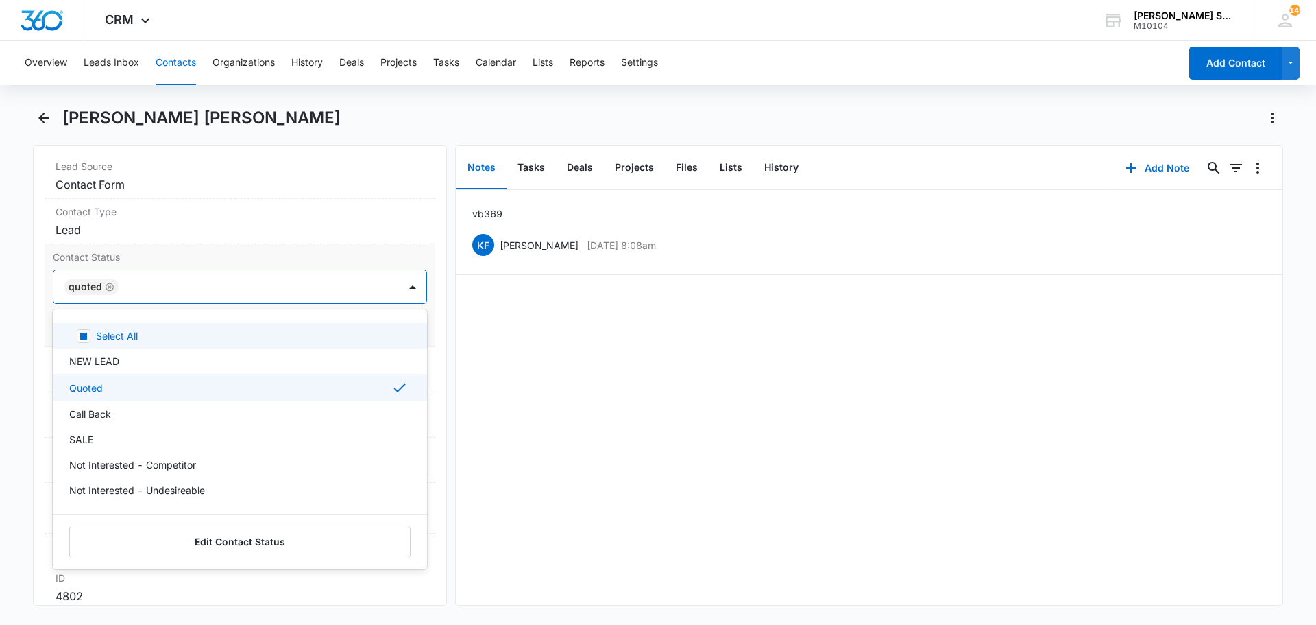
click at [173, 263] on label "Contact Status" at bounding box center [240, 257] width 374 height 14
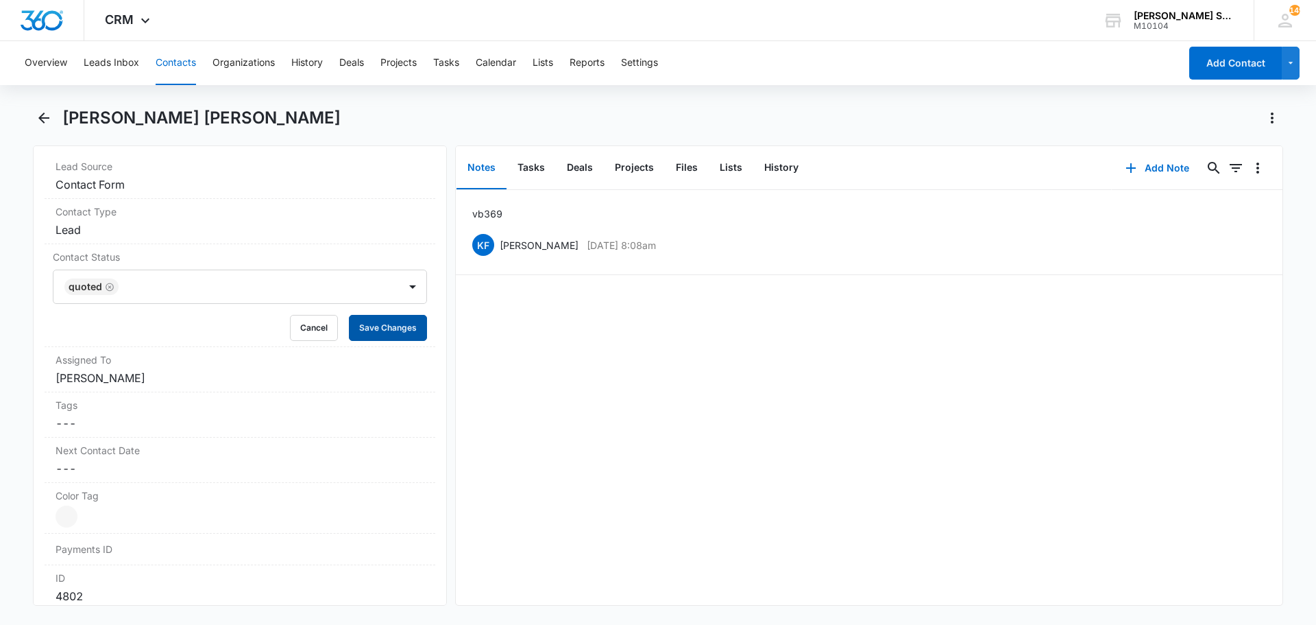
click at [350, 322] on button "Save Changes" at bounding box center [388, 328] width 78 height 26
click at [150, 374] on dd "Cancel Save Changes [PERSON_NAME]" at bounding box center [240, 377] width 369 height 16
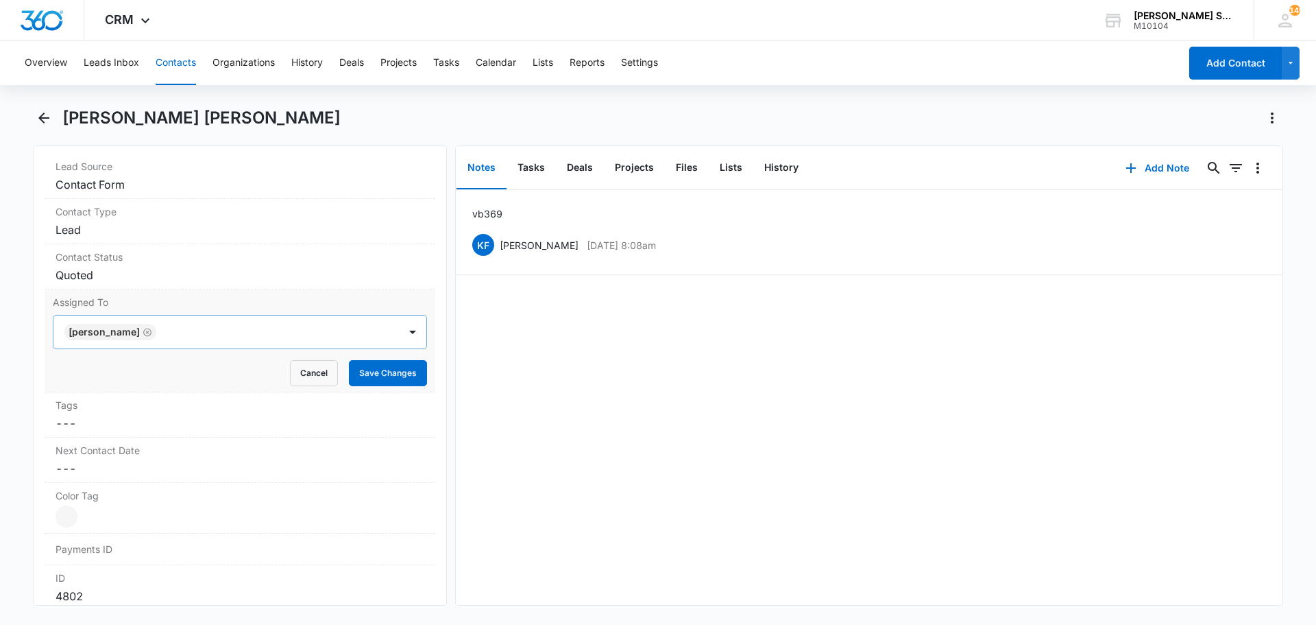
click at [152, 333] on icon "Remove Kenneth Florman" at bounding box center [148, 332] width 10 height 10
click at [125, 332] on div at bounding box center [223, 331] width 315 height 19
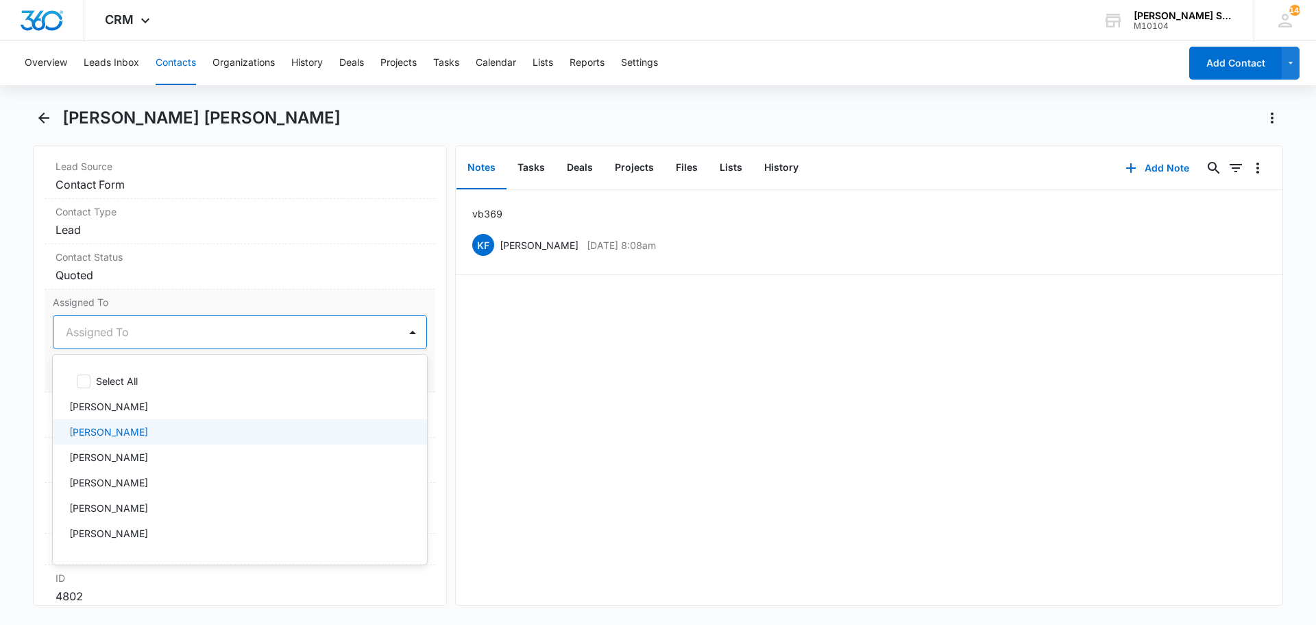
click at [124, 433] on p "[PERSON_NAME]" at bounding box center [108, 431] width 79 height 14
click at [234, 294] on div "Assigned To option [PERSON_NAME], selected. 12 results available. Use Up and Do…" at bounding box center [240, 340] width 391 height 103
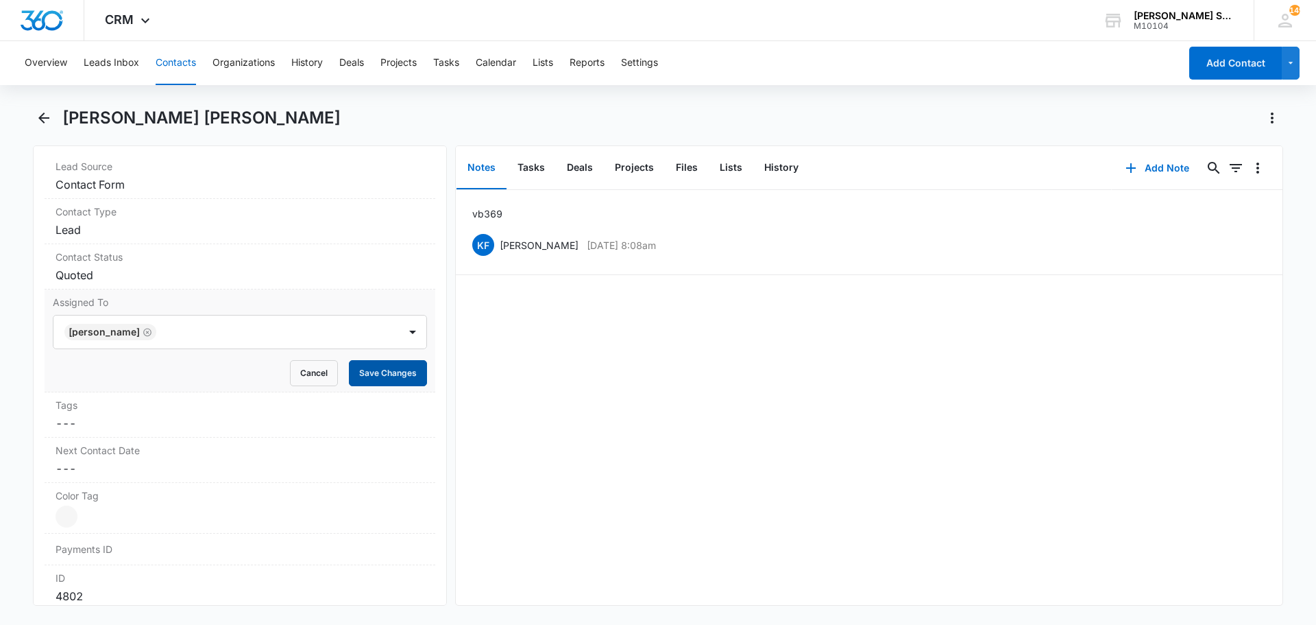
click at [350, 367] on button "Save Changes" at bounding box center [388, 373] width 78 height 26
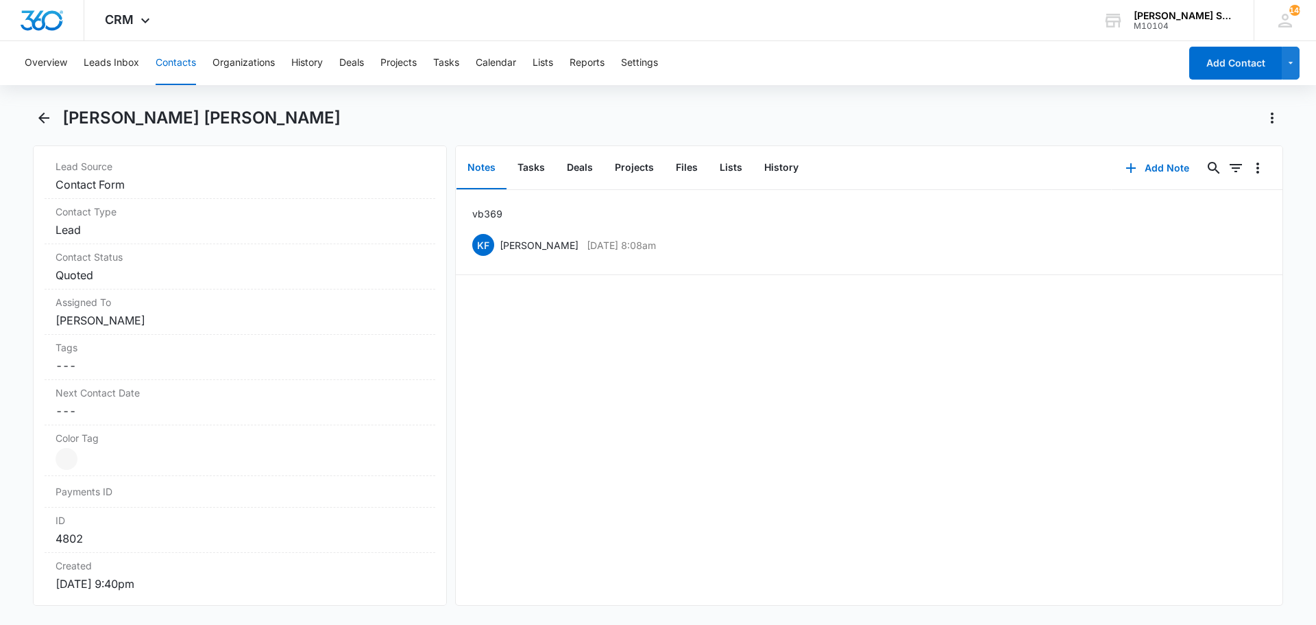
click at [190, 63] on button "Contacts" at bounding box center [176, 63] width 40 height 44
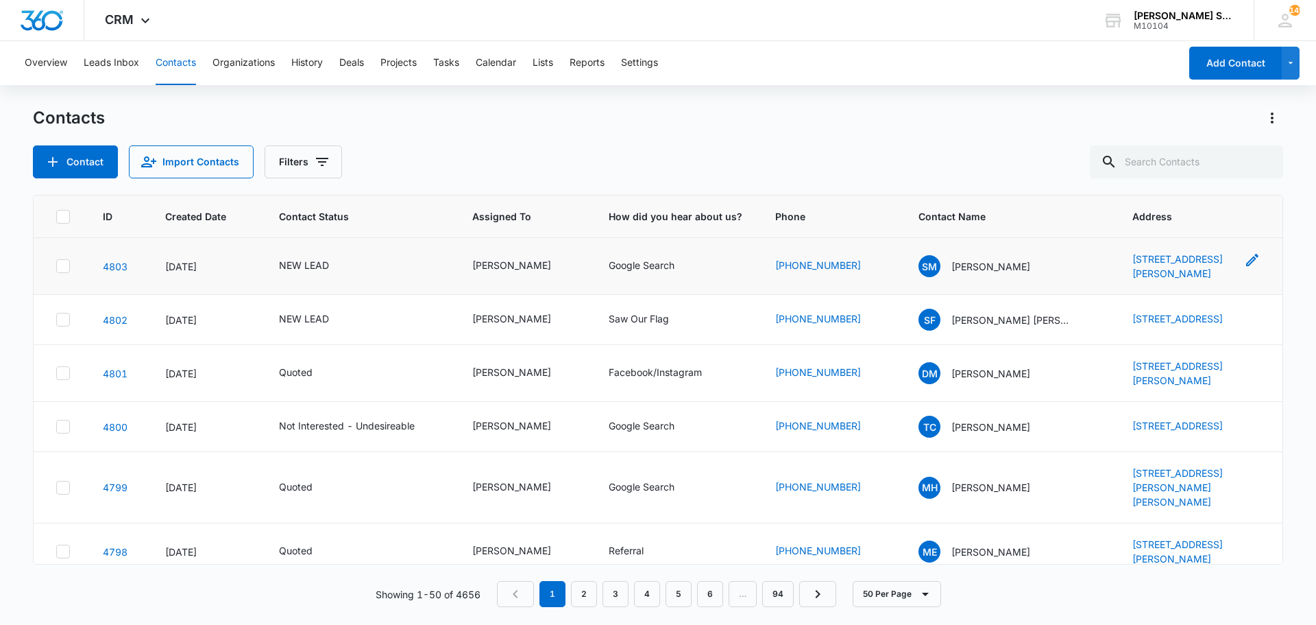
drag, startPoint x: 1106, startPoint y: 251, endPoint x: 1222, endPoint y: 280, distance: 119.4
click at [1222, 280] on td "[STREET_ADDRESS][PERSON_NAME]" at bounding box center [1199, 266] width 167 height 57
copy link "[STREET_ADDRESS][PERSON_NAME]"
click at [1022, 264] on p "[PERSON_NAME]" at bounding box center [991, 266] width 79 height 14
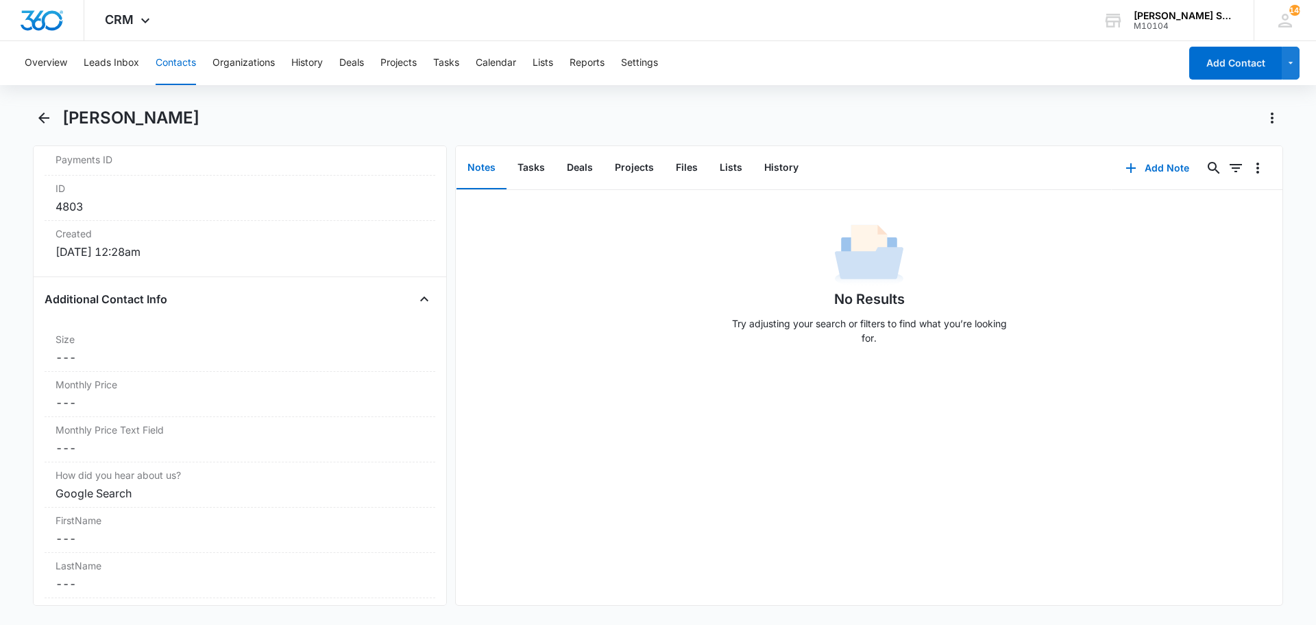
scroll to position [891, 0]
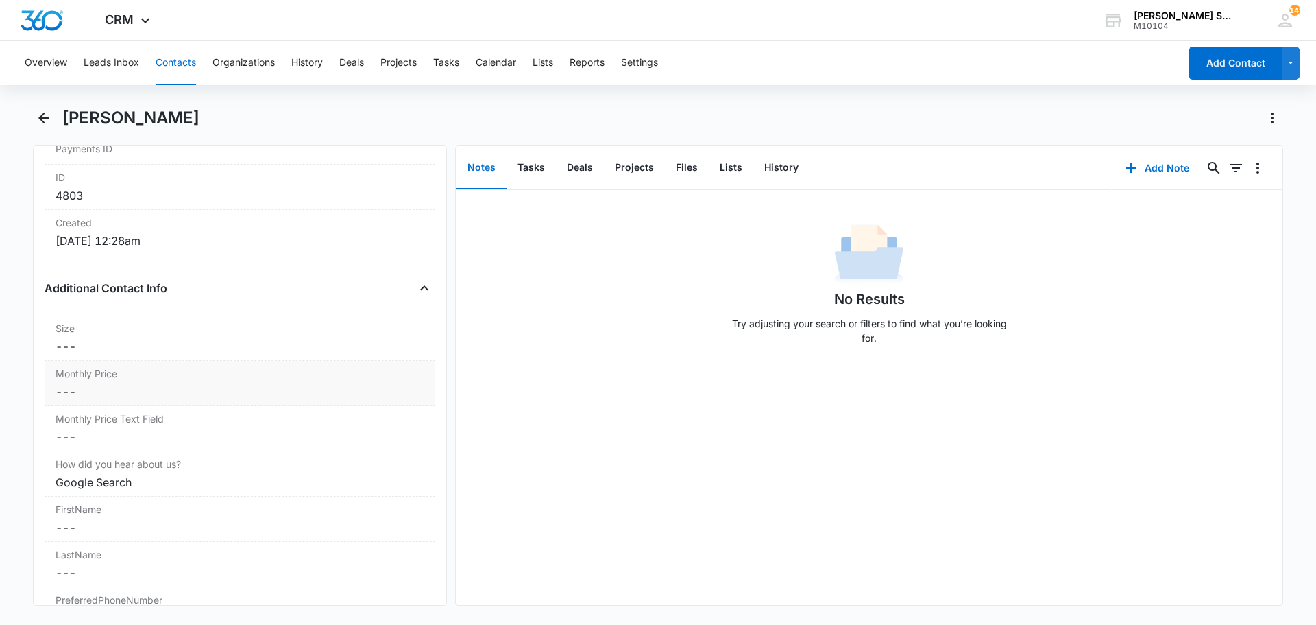
click at [115, 389] on dd "Cancel Save Changes ---" at bounding box center [240, 391] width 369 height 16
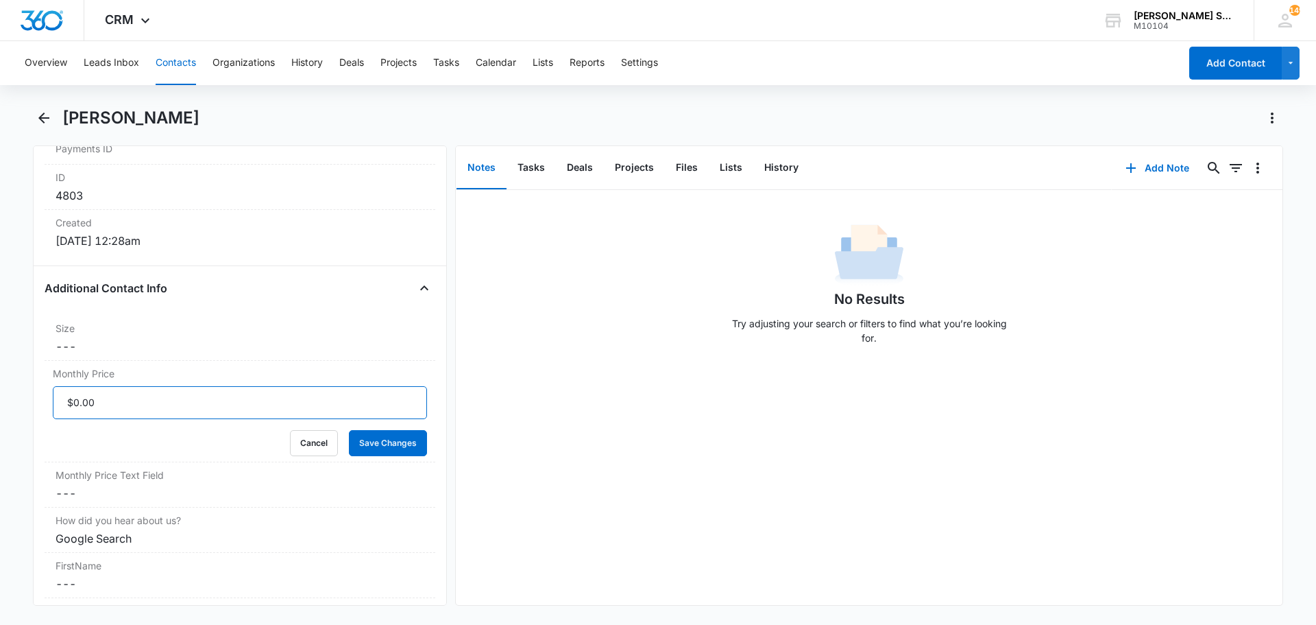
click at [132, 400] on input "Monthly Price" at bounding box center [240, 402] width 374 height 33
type input "$41.40"
click at [349, 430] on button "Save Changes" at bounding box center [388, 443] width 78 height 26
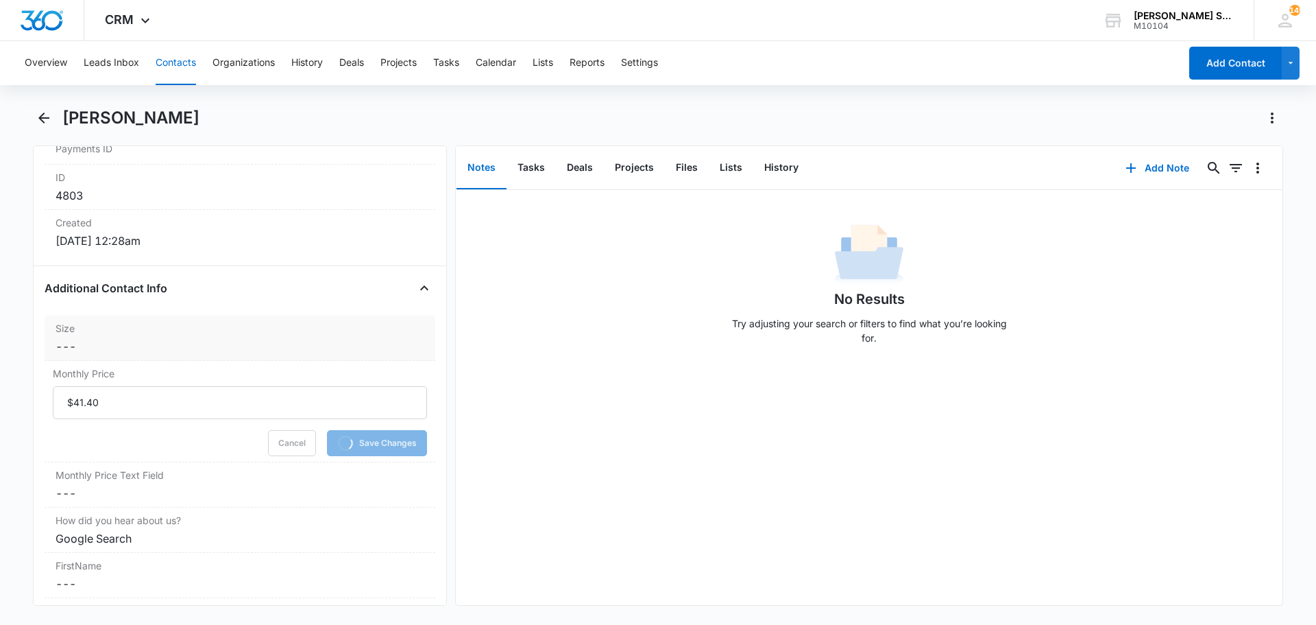
click at [123, 352] on dd "Cancel Save Changes ---" at bounding box center [240, 346] width 369 height 16
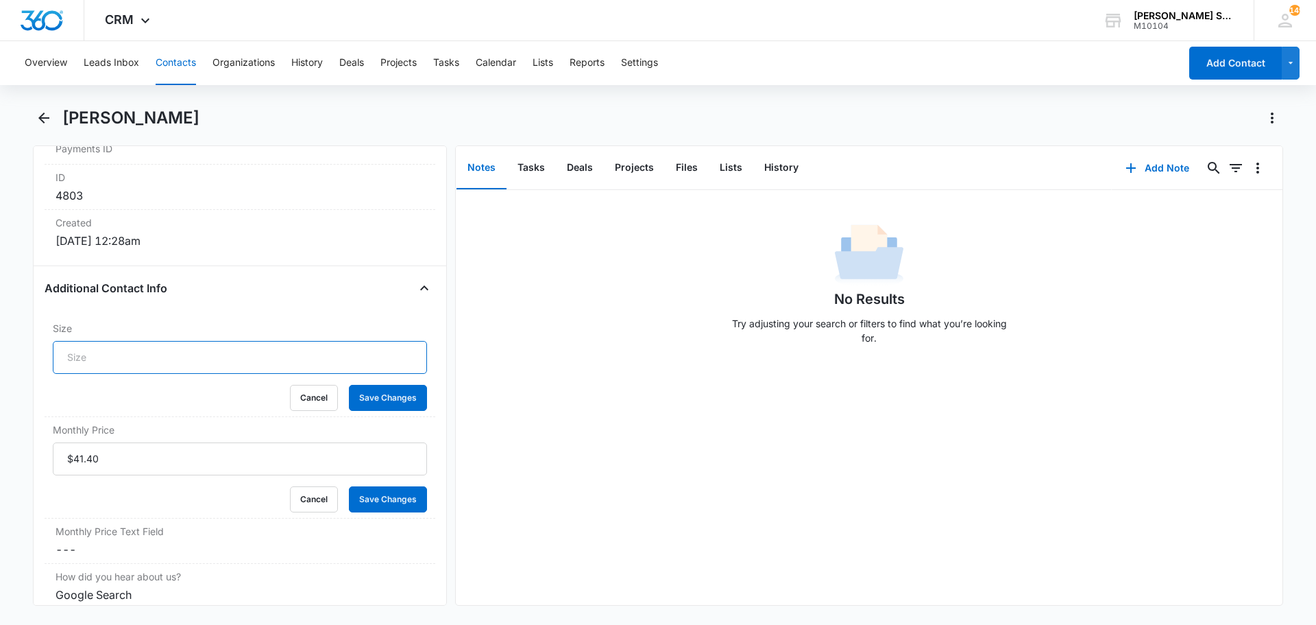
click at [123, 353] on input "Size" at bounding box center [240, 357] width 374 height 33
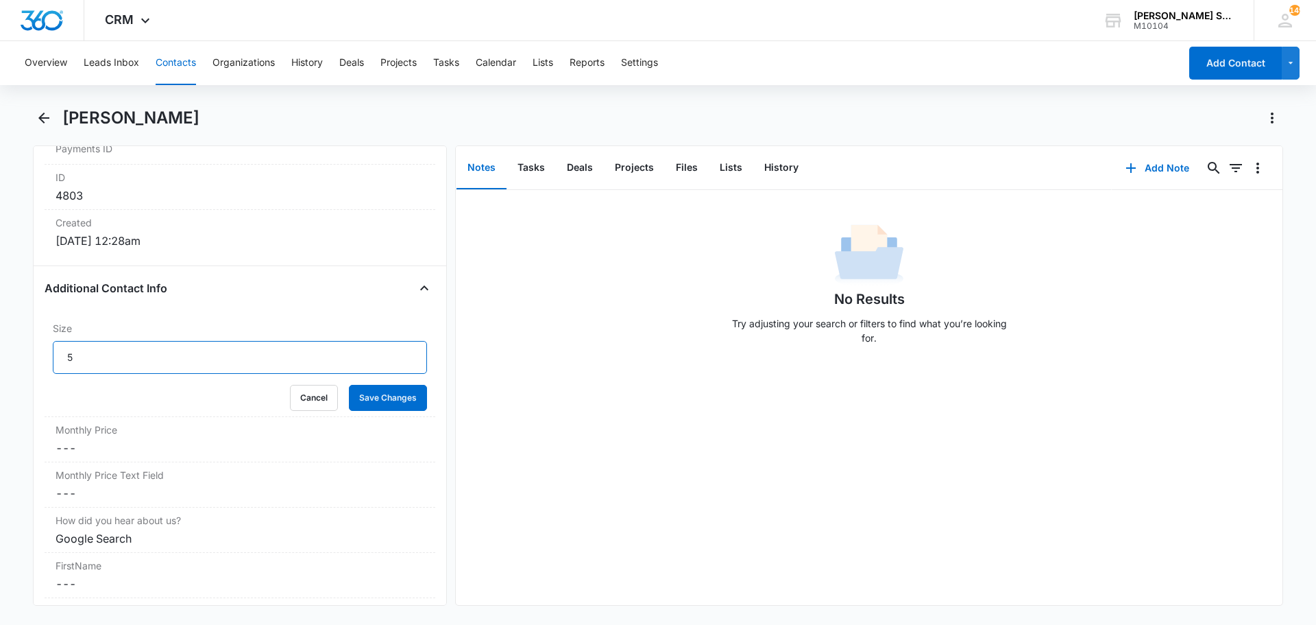
type input "5"
click at [349, 385] on button "Save Changes" at bounding box center [388, 398] width 78 height 26
click at [1135, 171] on button "Add Note" at bounding box center [1157, 167] width 91 height 33
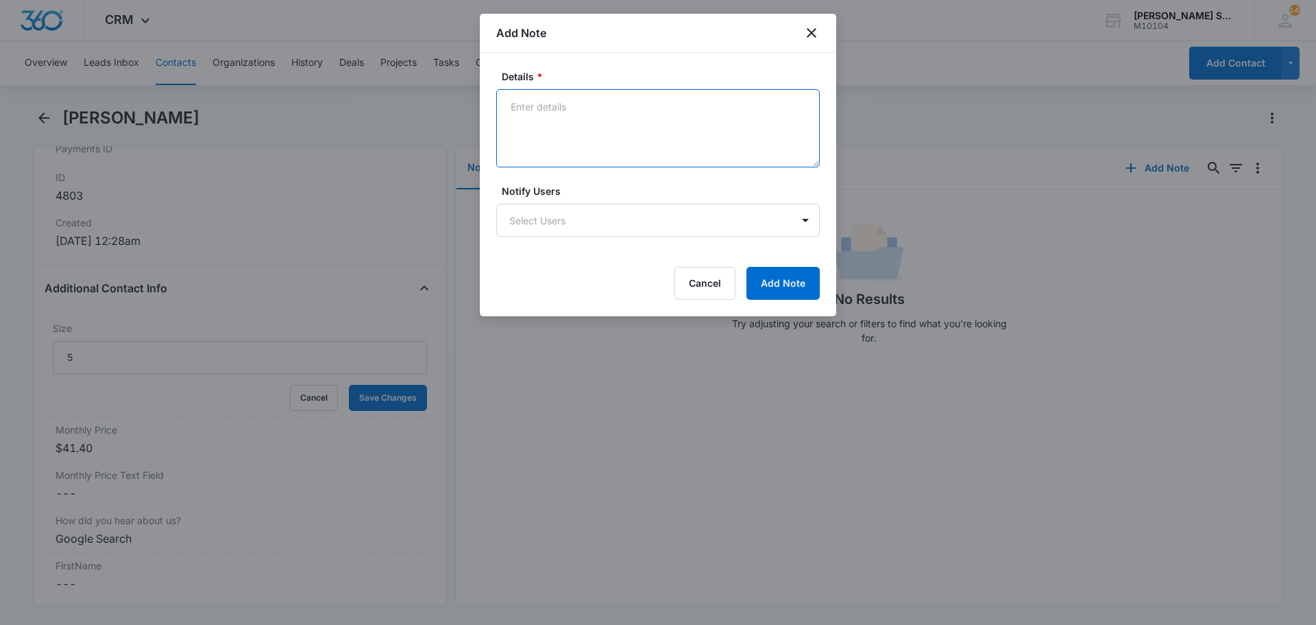
click at [633, 134] on textarea "Details *" at bounding box center [658, 128] width 324 height 78
type textarea "vb3 69"
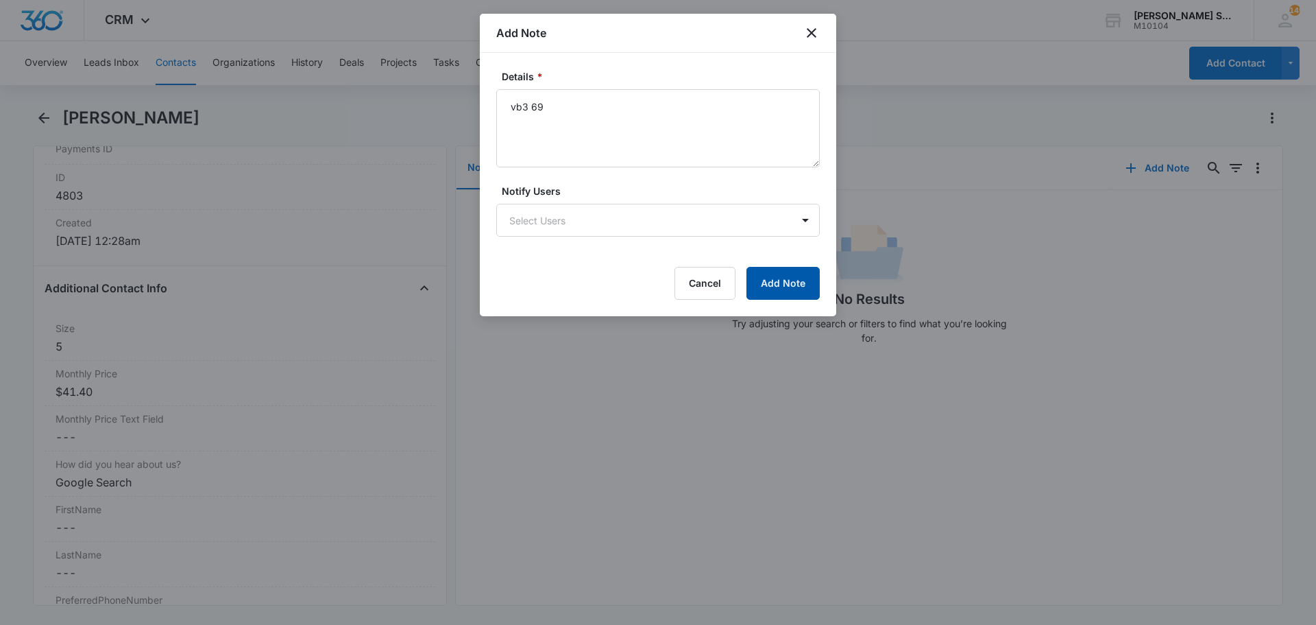
click at [753, 285] on button "Add Note" at bounding box center [783, 283] width 73 height 33
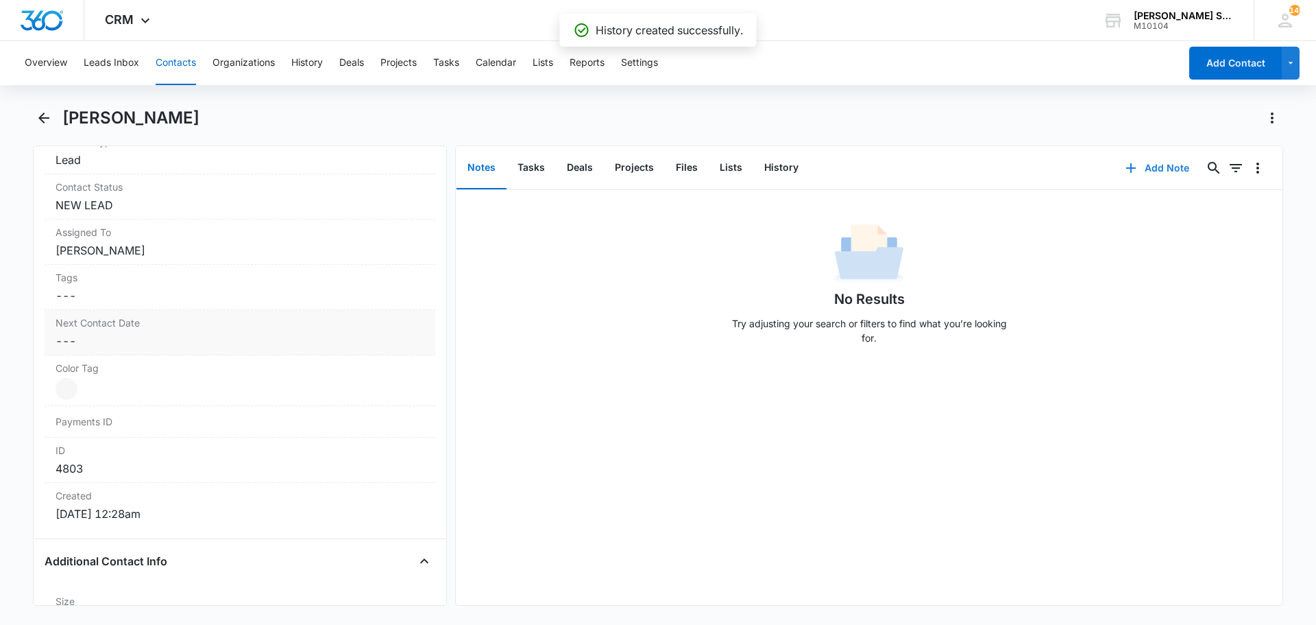
scroll to position [617, 0]
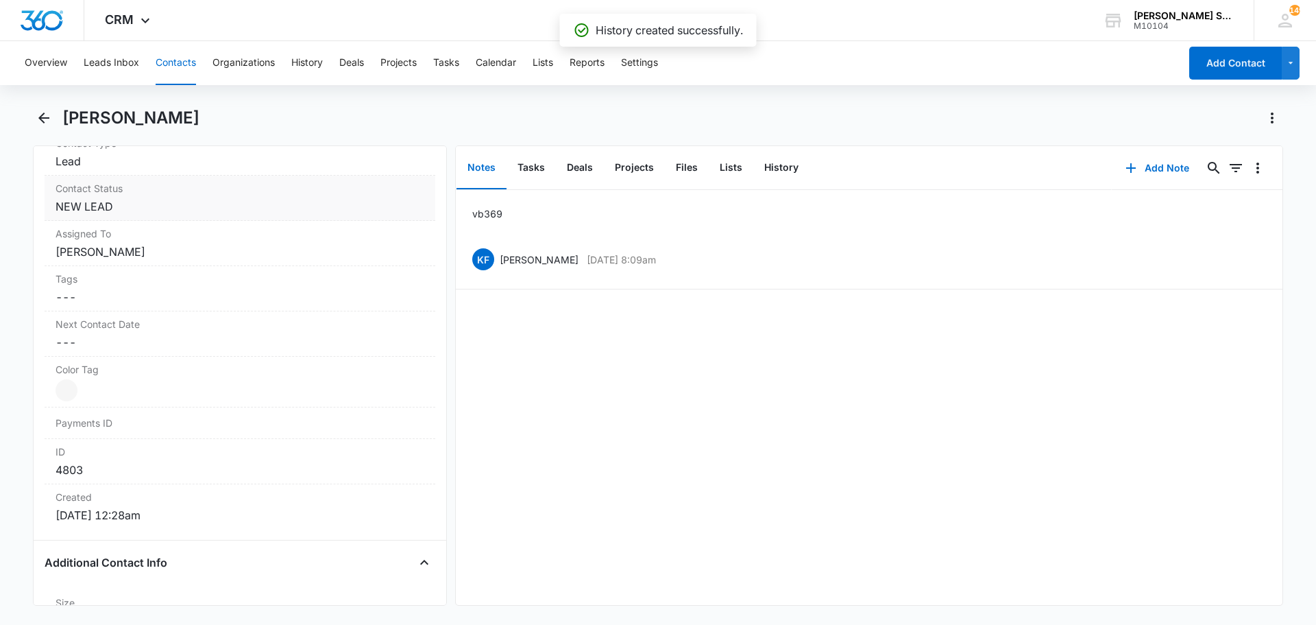
click at [117, 215] on div "Contact Status Cancel Save Changes NEW LEAD" at bounding box center [240, 197] width 391 height 45
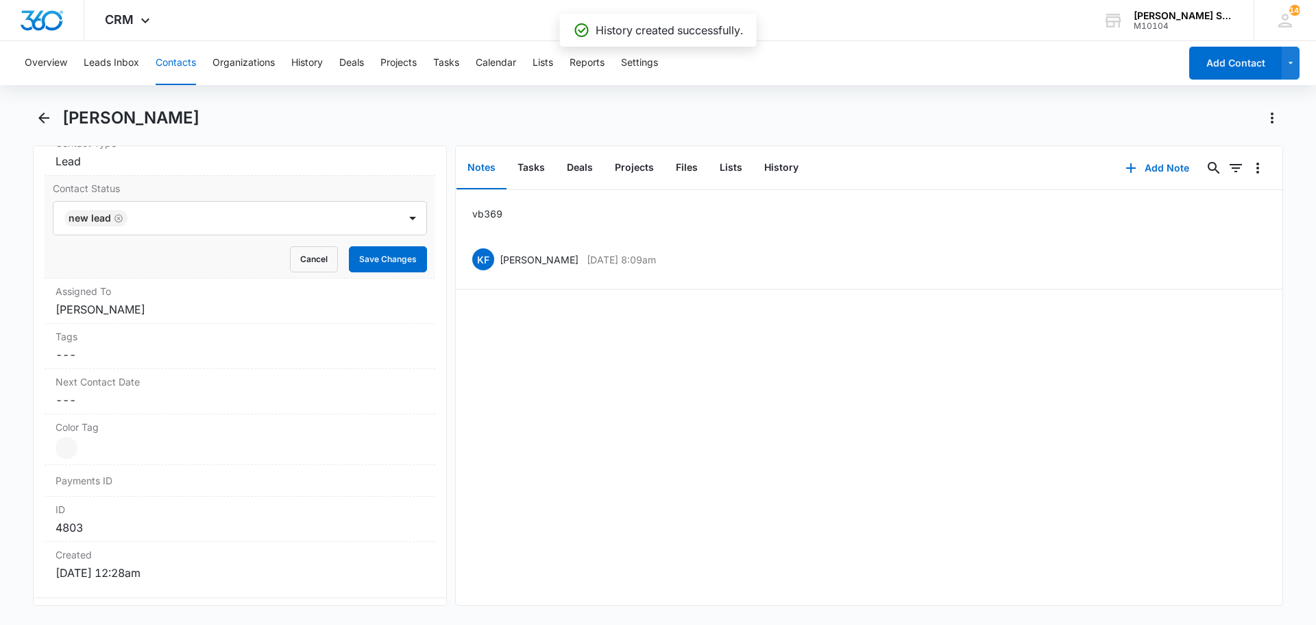
click at [117, 214] on icon "Remove NEW LEAD" at bounding box center [119, 218] width 10 height 10
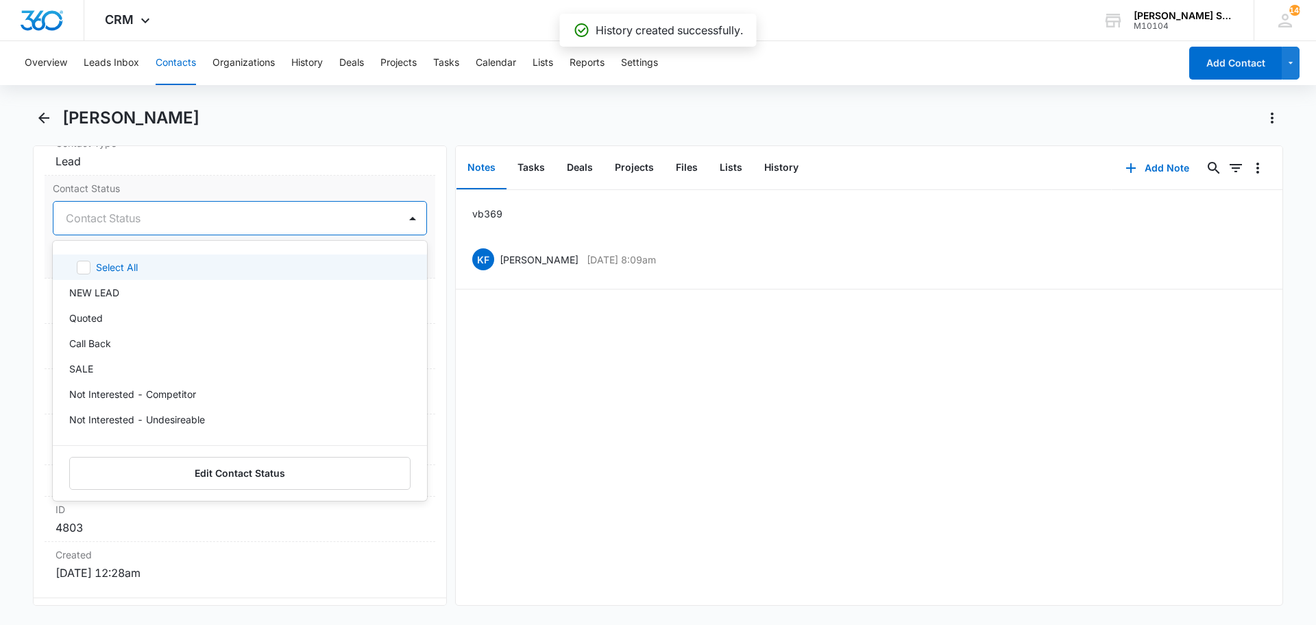
click at [117, 214] on div at bounding box center [223, 217] width 315 height 19
click at [116, 324] on div "Quoted" at bounding box center [238, 318] width 339 height 14
click at [214, 186] on label "Contact Status" at bounding box center [240, 188] width 374 height 14
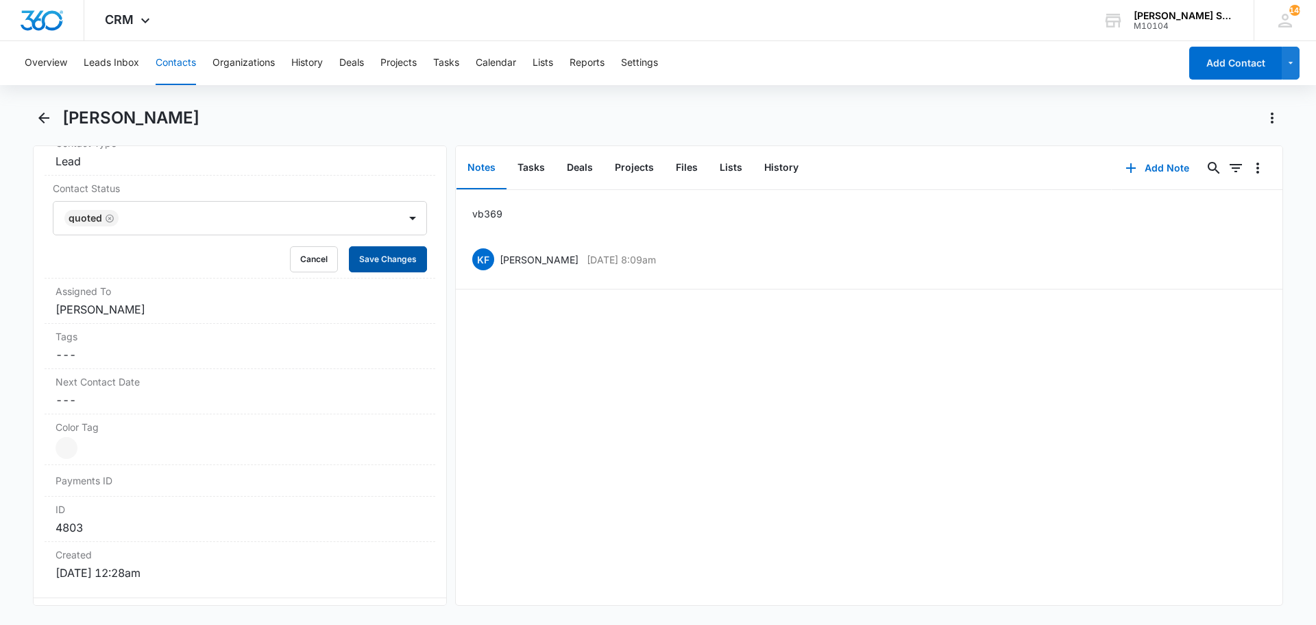
click at [388, 270] on button "Save Changes" at bounding box center [388, 259] width 78 height 26
click at [147, 310] on dd "Cancel Save Changes [PERSON_NAME]" at bounding box center [240, 309] width 369 height 16
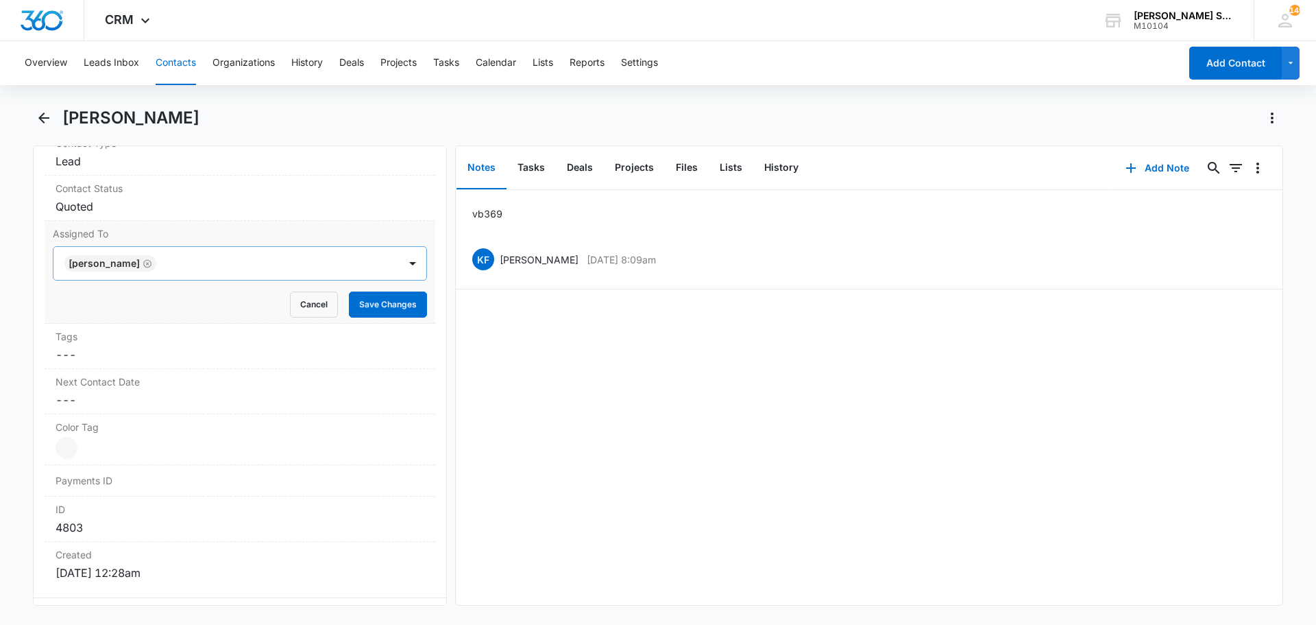
click at [151, 264] on icon "Remove Kenneth Florman" at bounding box center [147, 263] width 8 height 8
click at [136, 263] on div at bounding box center [223, 263] width 315 height 19
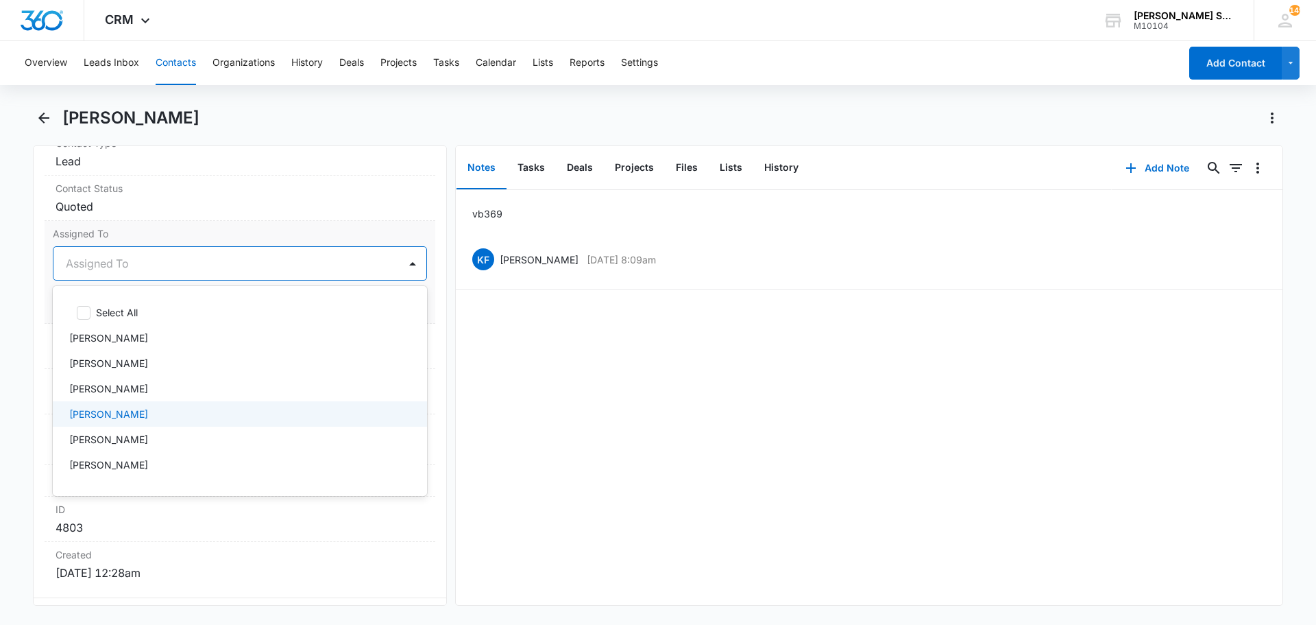
scroll to position [122, 0]
click at [123, 422] on div "[PERSON_NAME]" at bounding box center [238, 418] width 339 height 14
click at [219, 232] on label "Assigned To" at bounding box center [240, 233] width 374 height 14
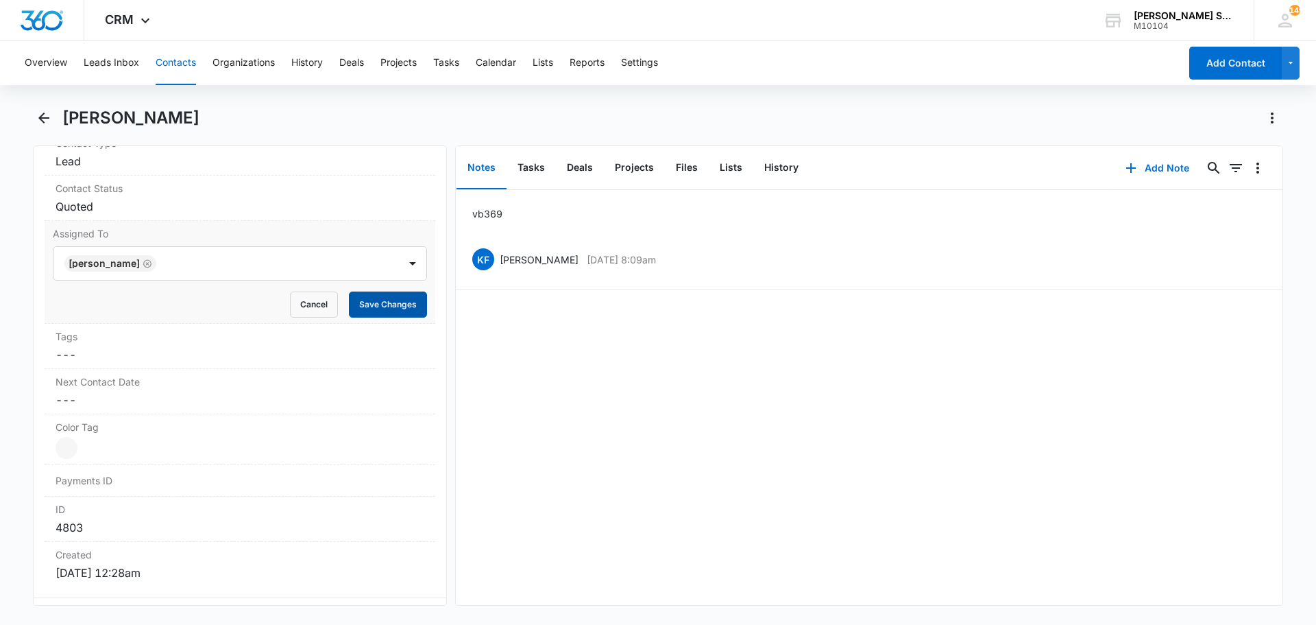
click at [356, 299] on button "Save Changes" at bounding box center [388, 304] width 78 height 26
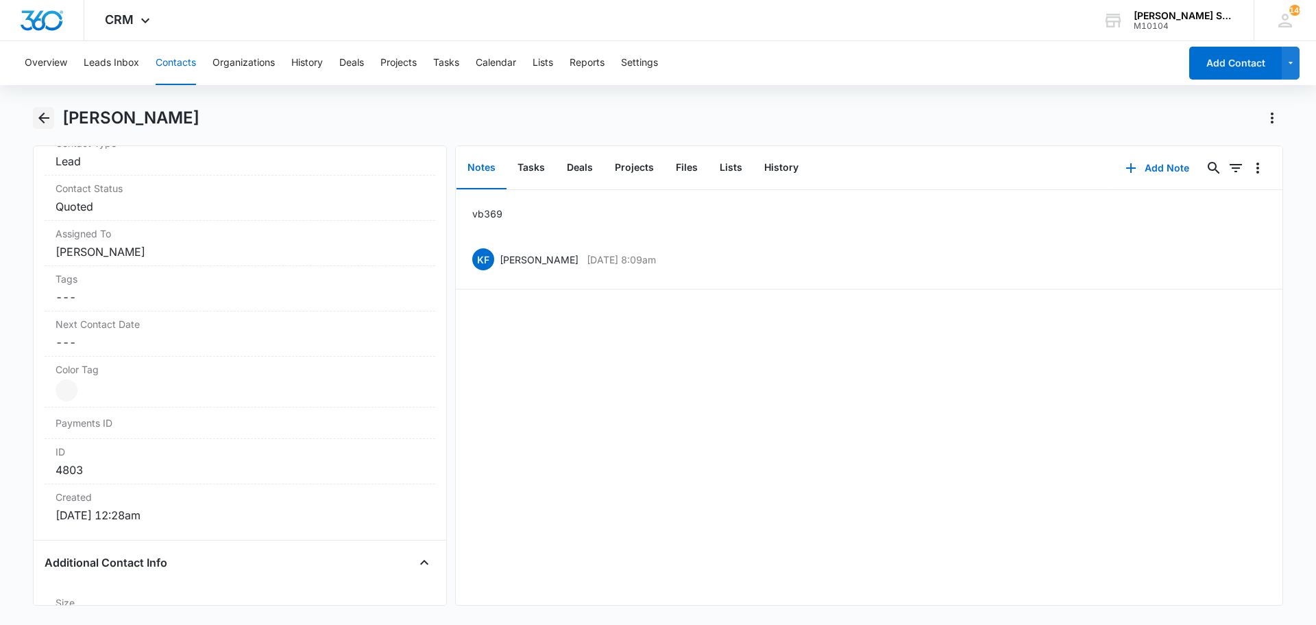
click at [46, 116] on icon "Back" at bounding box center [44, 118] width 16 height 16
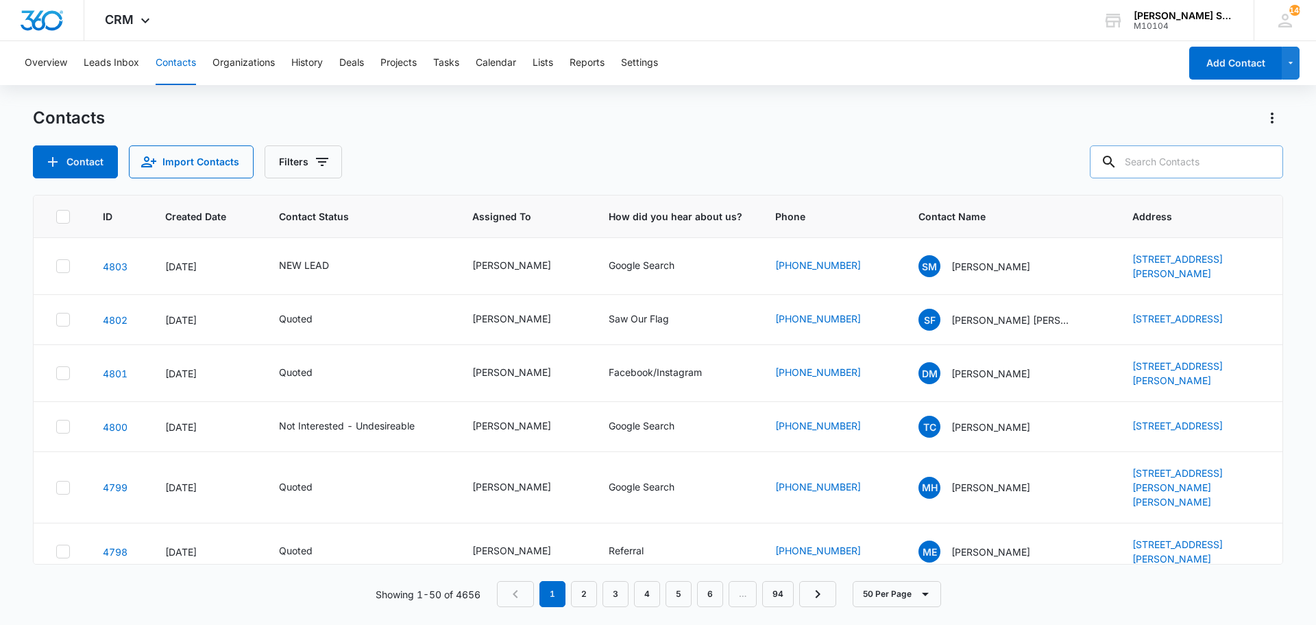
click at [1212, 162] on input "text" at bounding box center [1186, 161] width 193 height 33
paste input "[EMAIL_ADDRESS][DOMAIN_NAME]"
type input "[EMAIL_ADDRESS][DOMAIN_NAME]"
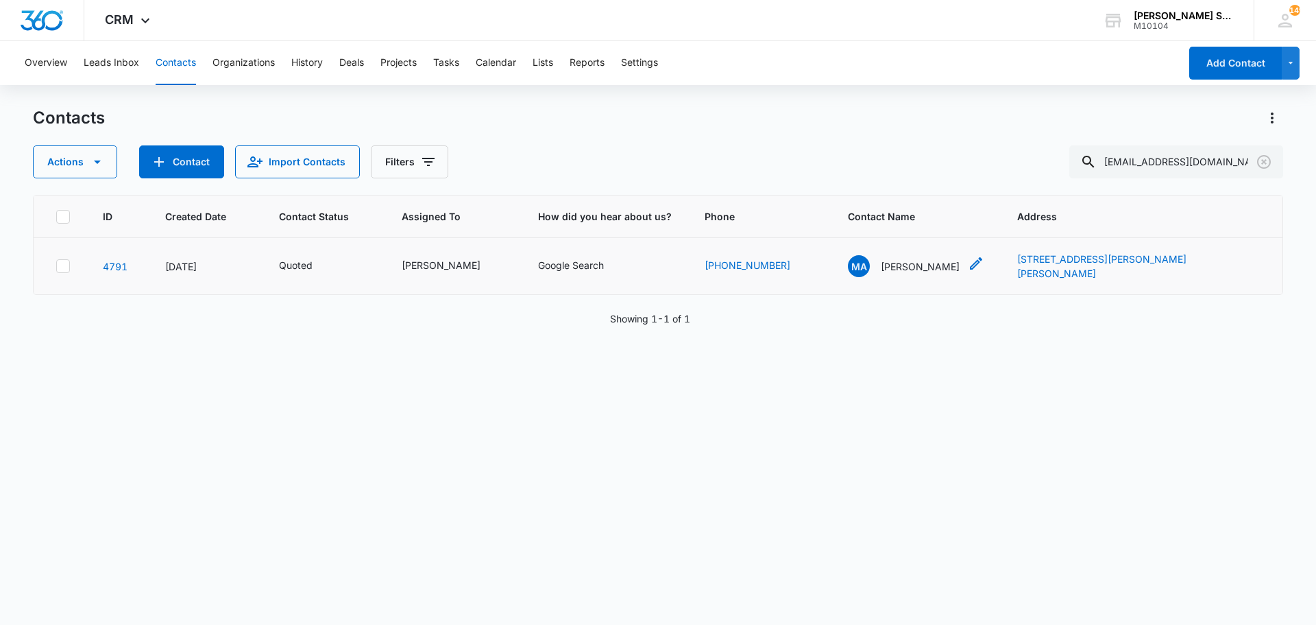
click at [915, 260] on p "[PERSON_NAME]" at bounding box center [920, 266] width 79 height 14
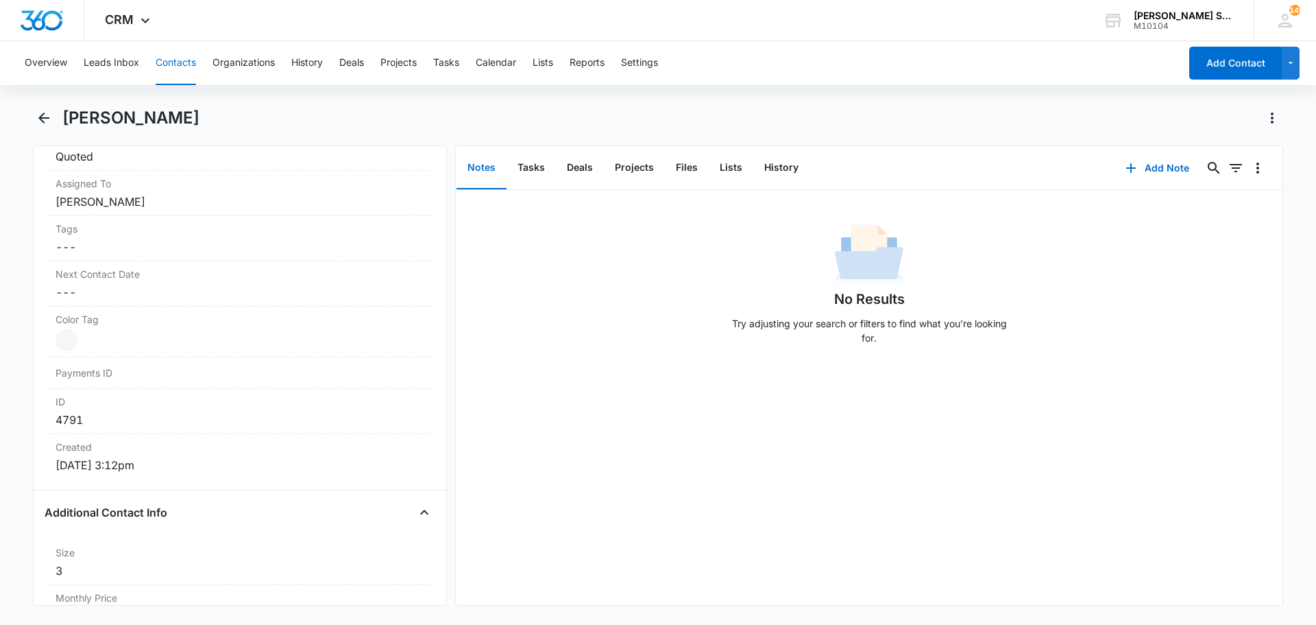
scroll to position [343, 0]
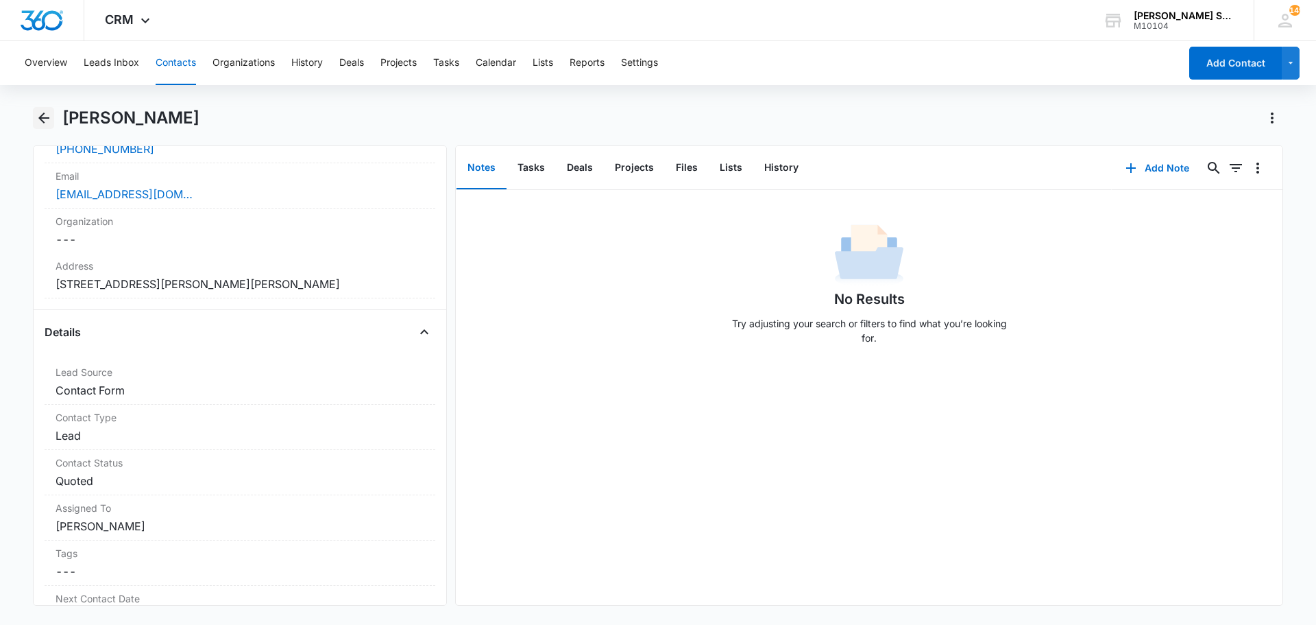
click at [46, 114] on icon "Back" at bounding box center [44, 118] width 16 height 16
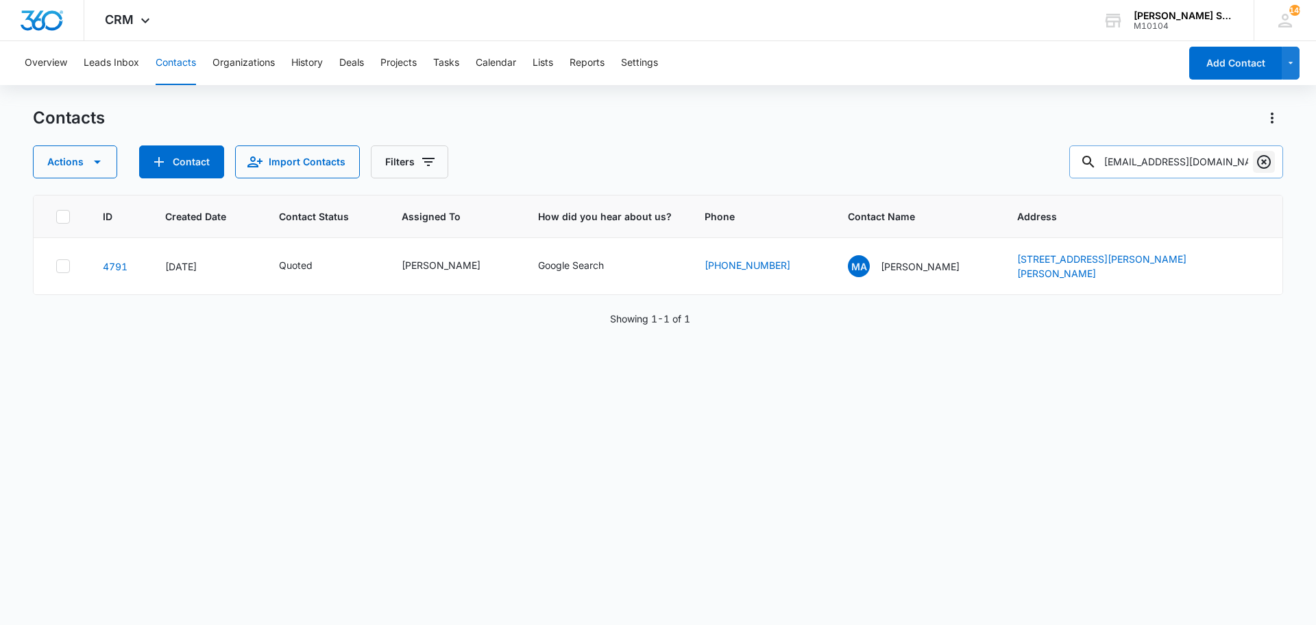
click at [1264, 163] on icon "Clear" at bounding box center [1264, 162] width 16 height 16
